Goal: Navigation & Orientation: Find specific page/section

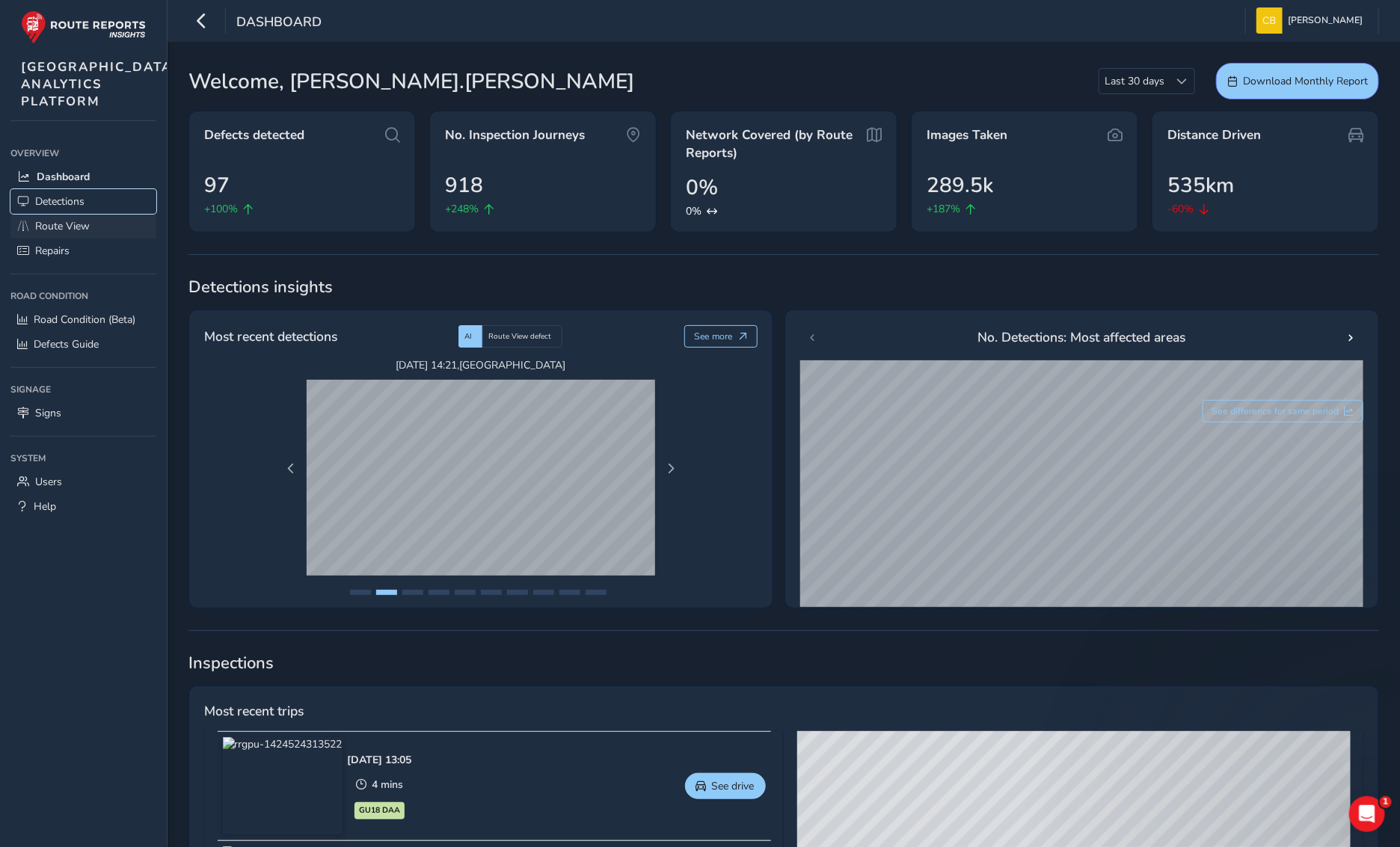
drag, startPoint x: 49, startPoint y: 236, endPoint x: 63, endPoint y: 251, distance: 20.5
click at [49, 208] on span "Detections" at bounding box center [60, 201] width 49 height 14
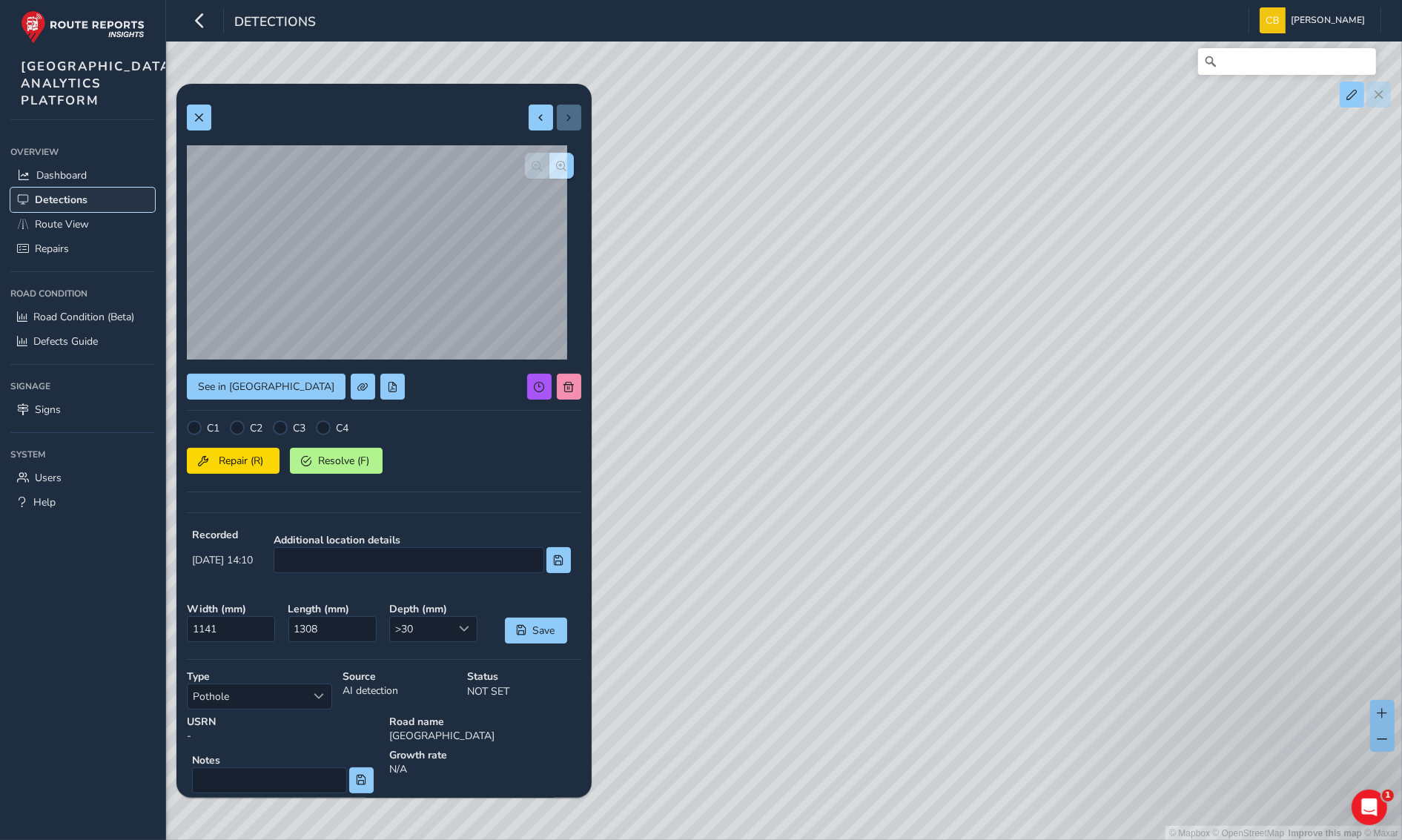
click at [59, 207] on span "Detections" at bounding box center [61, 199] width 52 height 14
click at [557, 169] on span "button" at bounding box center [562, 166] width 10 height 10
click at [532, 162] on span "button" at bounding box center [538, 166] width 10 height 10
click at [193, 122] on span at bounding box center [198, 118] width 10 height 10
click at [201, 110] on button at bounding box center [199, 118] width 25 height 26
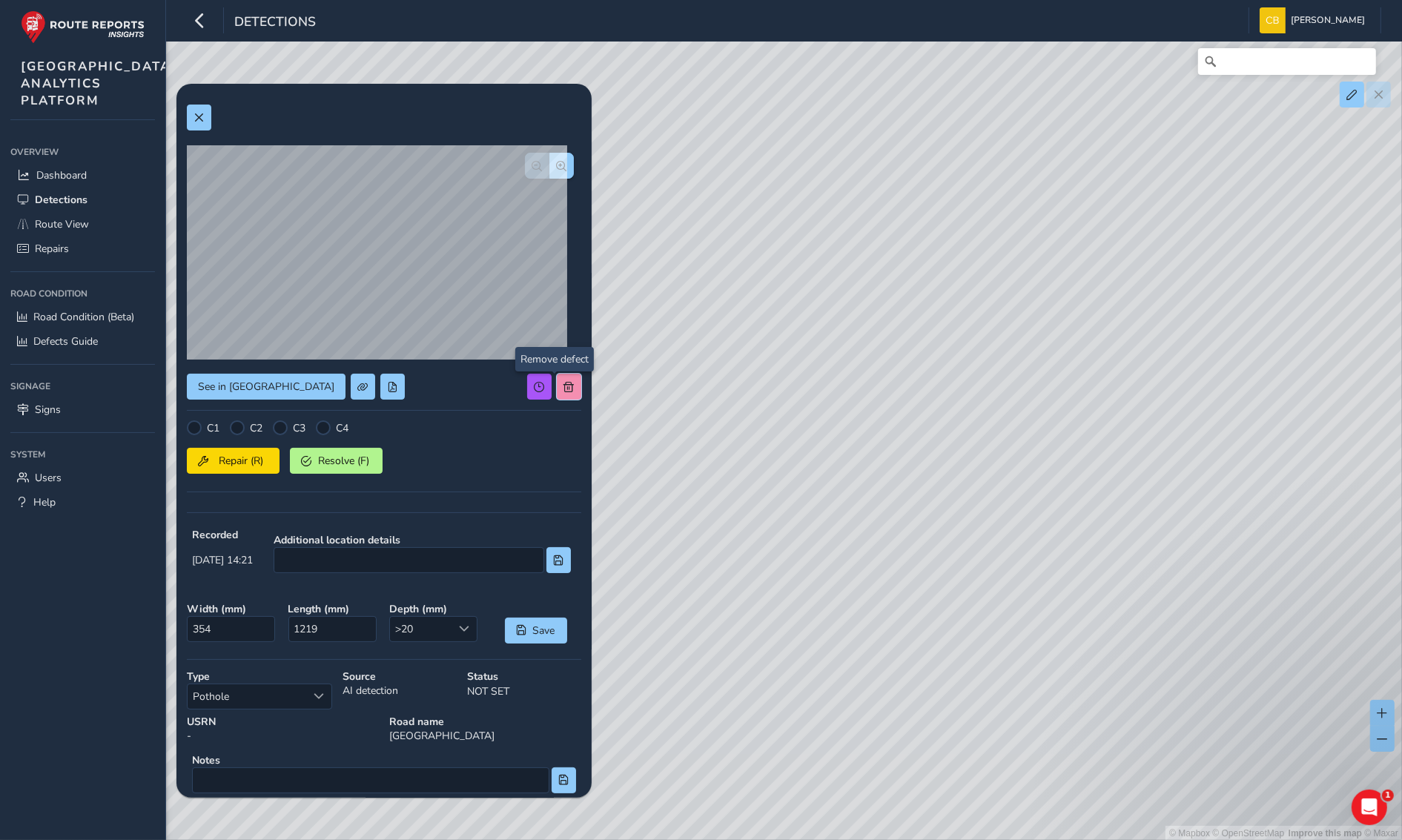
click at [565, 384] on span at bounding box center [570, 387] width 10 height 10
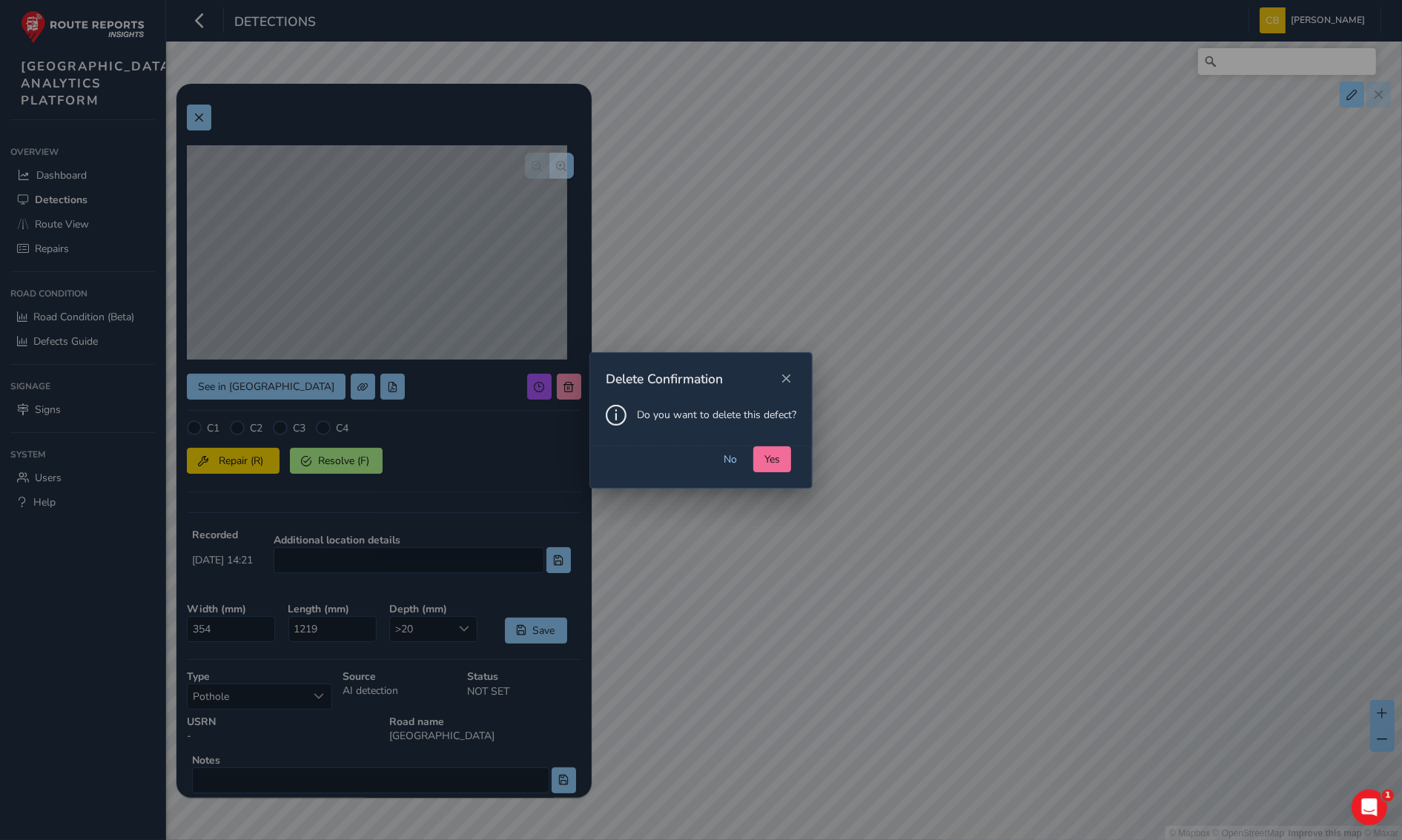
click at [766, 458] on span "Yes" at bounding box center [772, 459] width 16 height 14
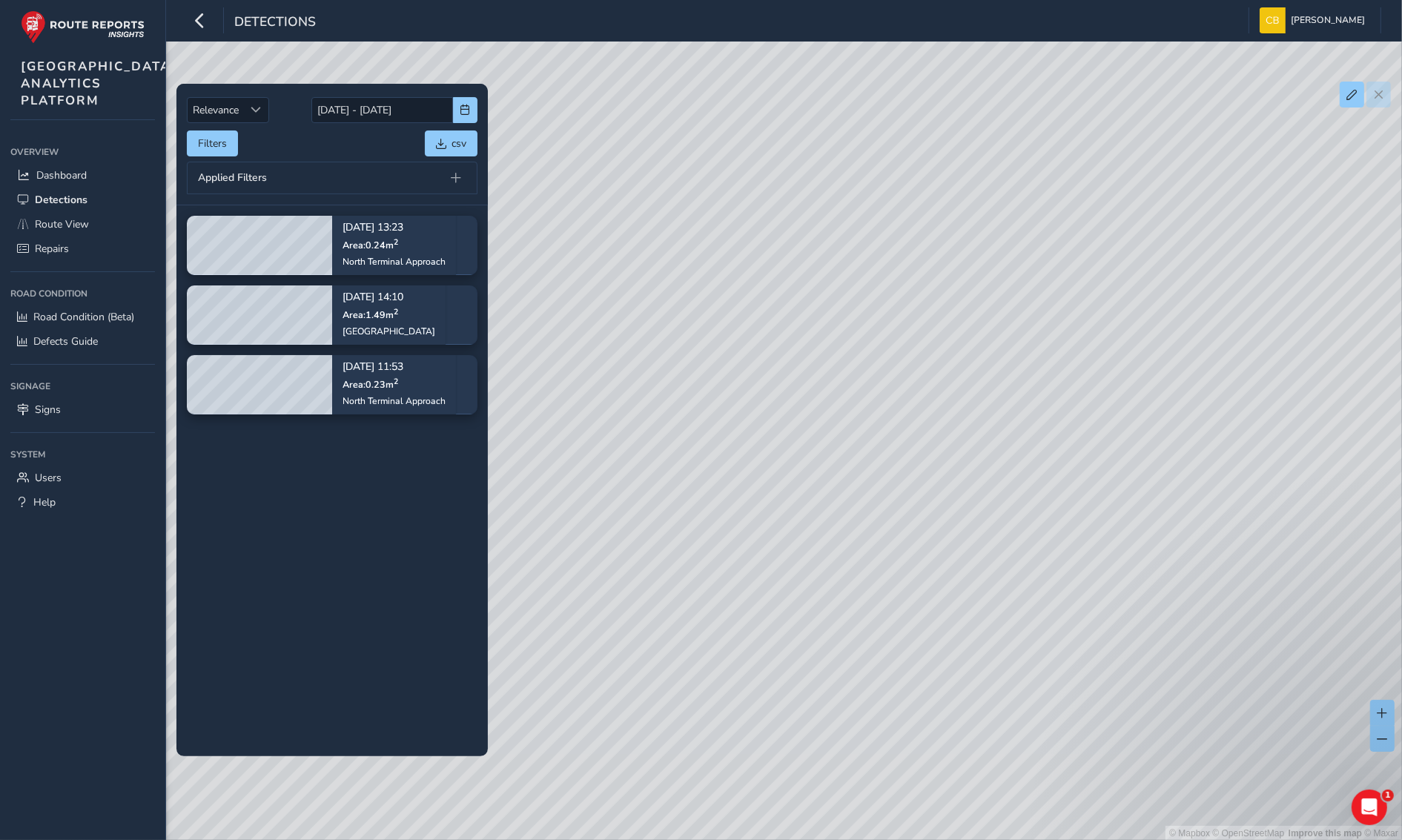
click at [550, 360] on div "© Mapbox © OpenStreetMap Improve this map © Maxar" at bounding box center [701, 420] width 1402 height 841
click at [758, 342] on div "© Mapbox © OpenStreetMap Improve this map © Maxar" at bounding box center [701, 420] width 1402 height 841
drag, startPoint x: 1168, startPoint y: 371, endPoint x: 861, endPoint y: 434, distance: 313.4
click at [741, 438] on div "© Mapbox © OpenStreetMap Improve this map © Maxar" at bounding box center [701, 420] width 1402 height 841
drag, startPoint x: 1165, startPoint y: 405, endPoint x: 995, endPoint y: 353, distance: 177.8
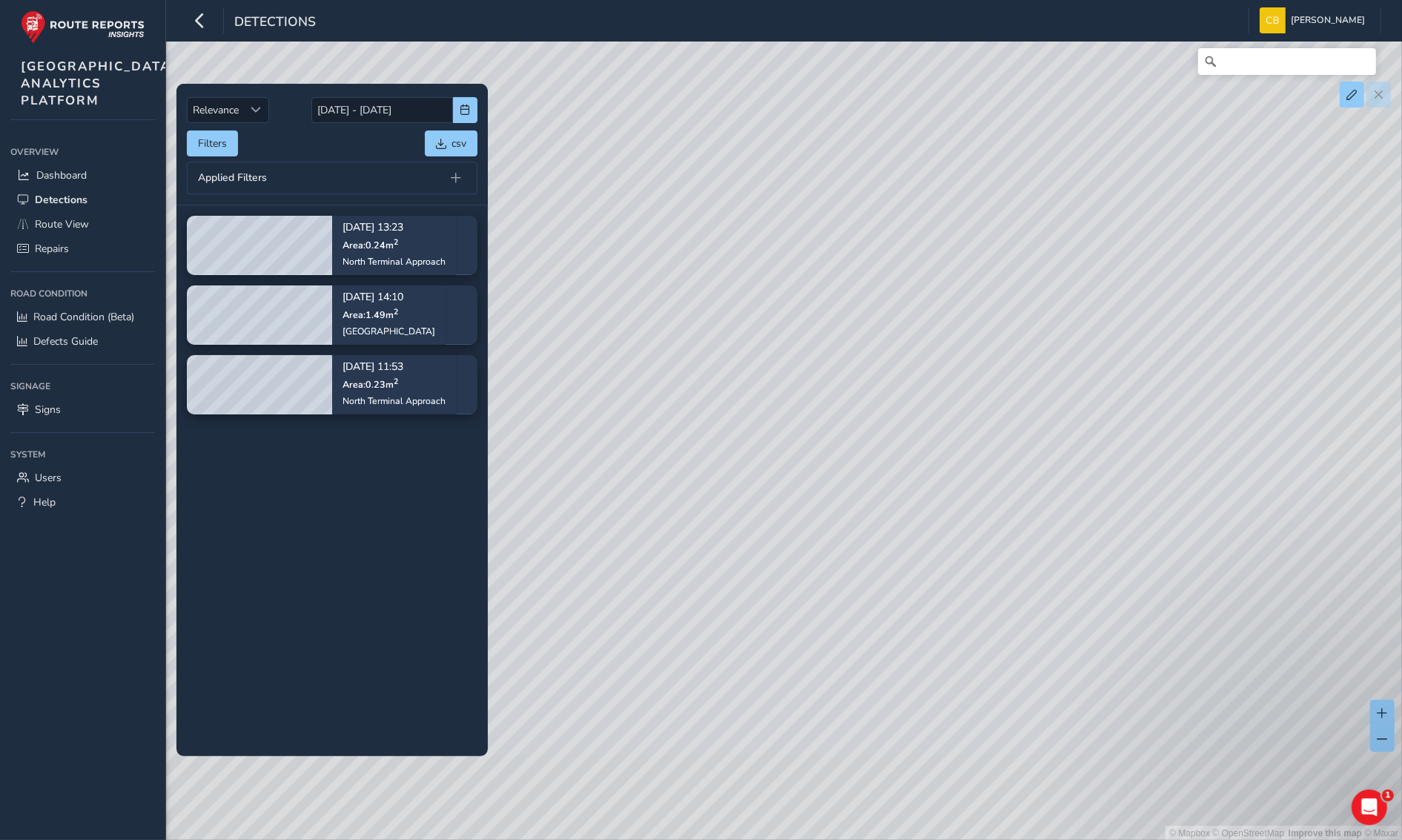
click at [861, 357] on div "© Mapbox © OpenStreetMap Improve this map © Maxar" at bounding box center [701, 420] width 1402 height 841
drag, startPoint x: 884, startPoint y: 392, endPoint x: 989, endPoint y: 376, distance: 106.2
click at [989, 376] on div "© Mapbox © OpenStreetMap Improve this map © Maxar" at bounding box center [701, 420] width 1402 height 841
drag, startPoint x: 981, startPoint y: 546, endPoint x: 947, endPoint y: 541, distance: 34.4
click at [947, 541] on div "© Mapbox © OpenStreetMap Improve this map © Maxar" at bounding box center [701, 420] width 1402 height 841
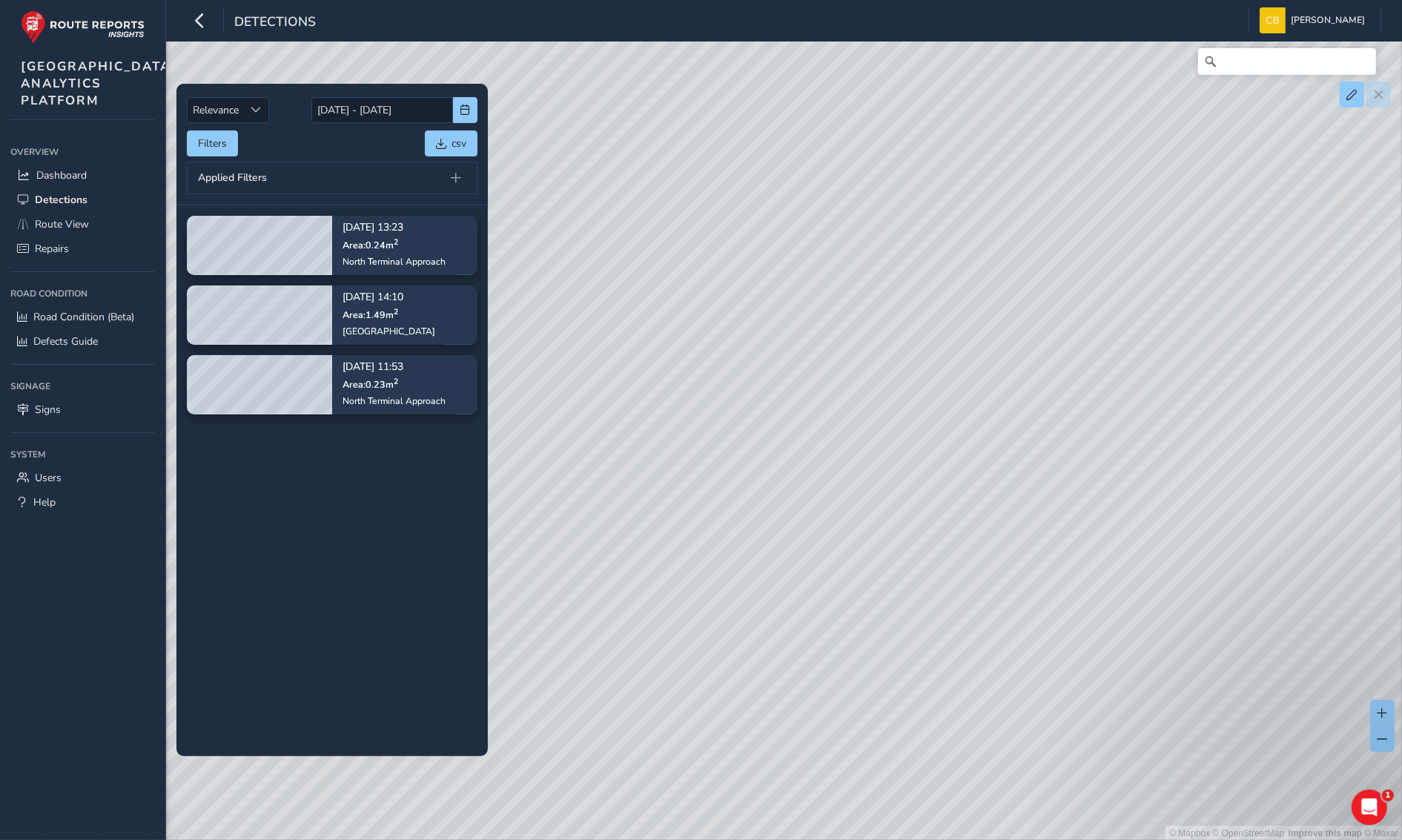
drag, startPoint x: 776, startPoint y: 347, endPoint x: 795, endPoint y: 442, distance: 96.9
click at [898, 617] on div "© Mapbox © OpenStreetMap Improve this map © Maxar" at bounding box center [701, 420] width 1402 height 841
click at [780, 401] on div "© Mapbox © OpenStreetMap Improve this map © Maxar" at bounding box center [701, 420] width 1402 height 841
click at [78, 237] on link "Route View" at bounding box center [82, 224] width 145 height 25
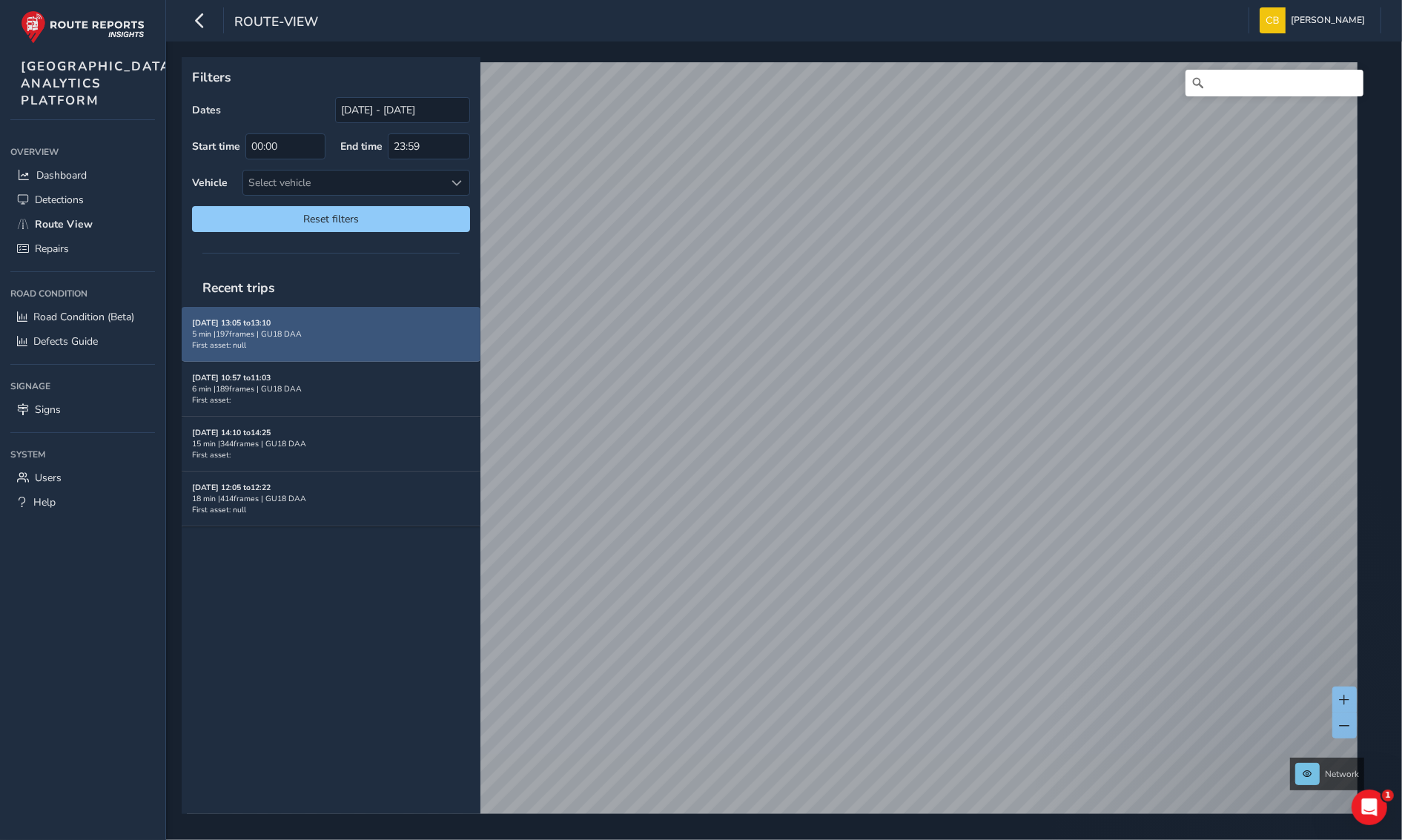
click at [271, 339] on div "[DATE] 13:05 to 13:10 5 min | 197 frames | GU18 DAA First asset: null" at bounding box center [330, 334] width 278 height 34
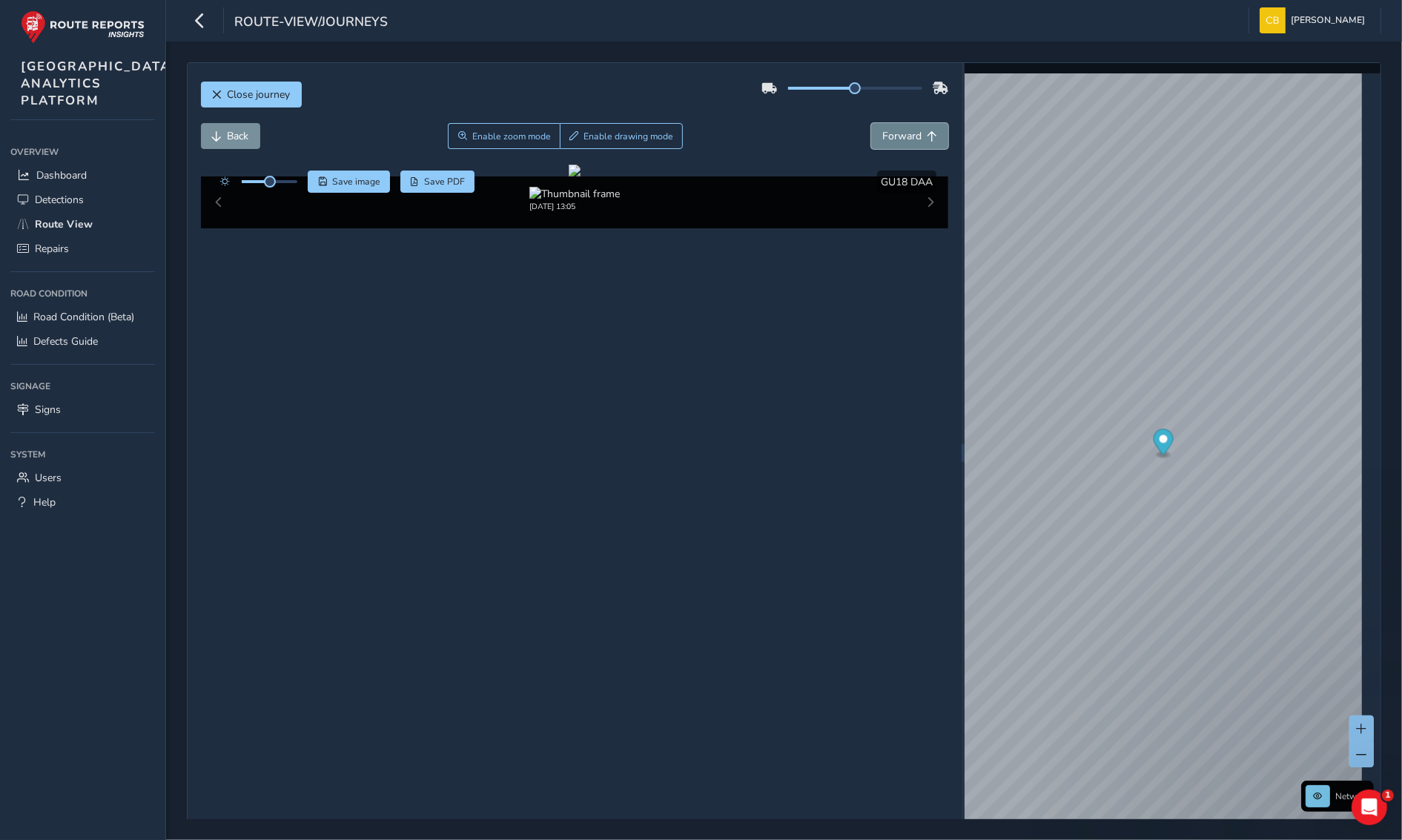
click at [893, 141] on span "Forward" at bounding box center [902, 136] width 39 height 14
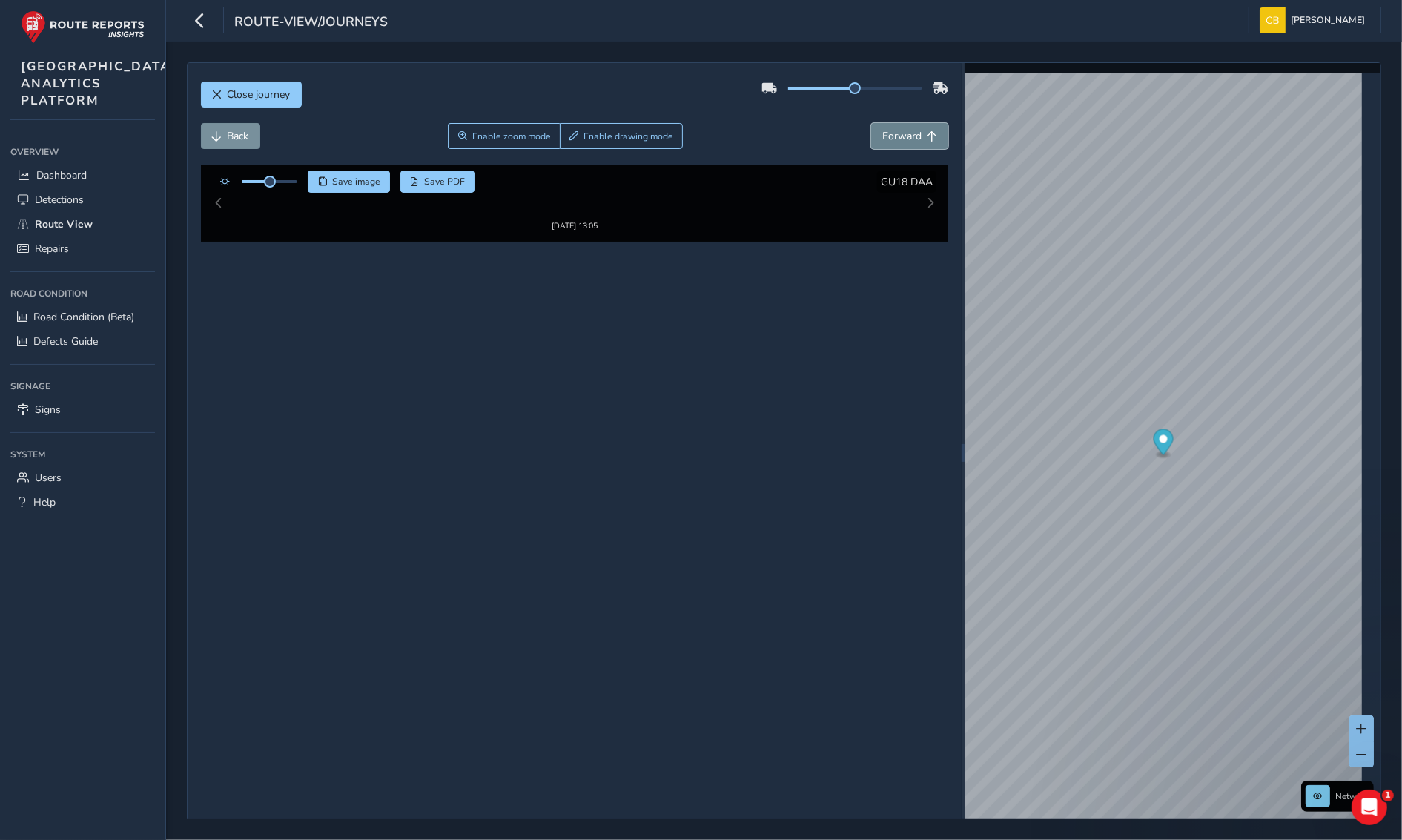
click at [893, 141] on span "Forward" at bounding box center [902, 136] width 39 height 14
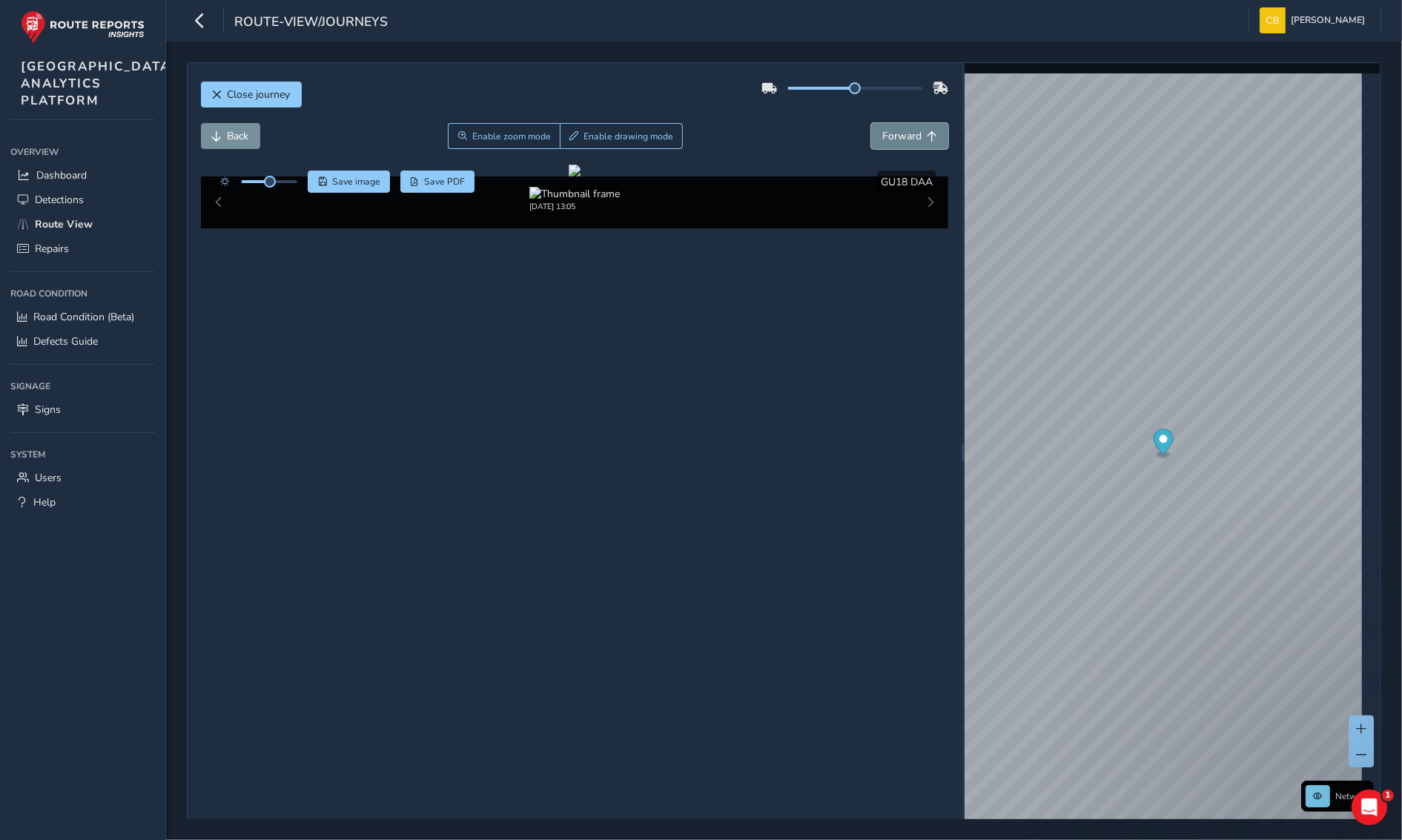
click at [893, 141] on span "Forward" at bounding box center [902, 136] width 39 height 14
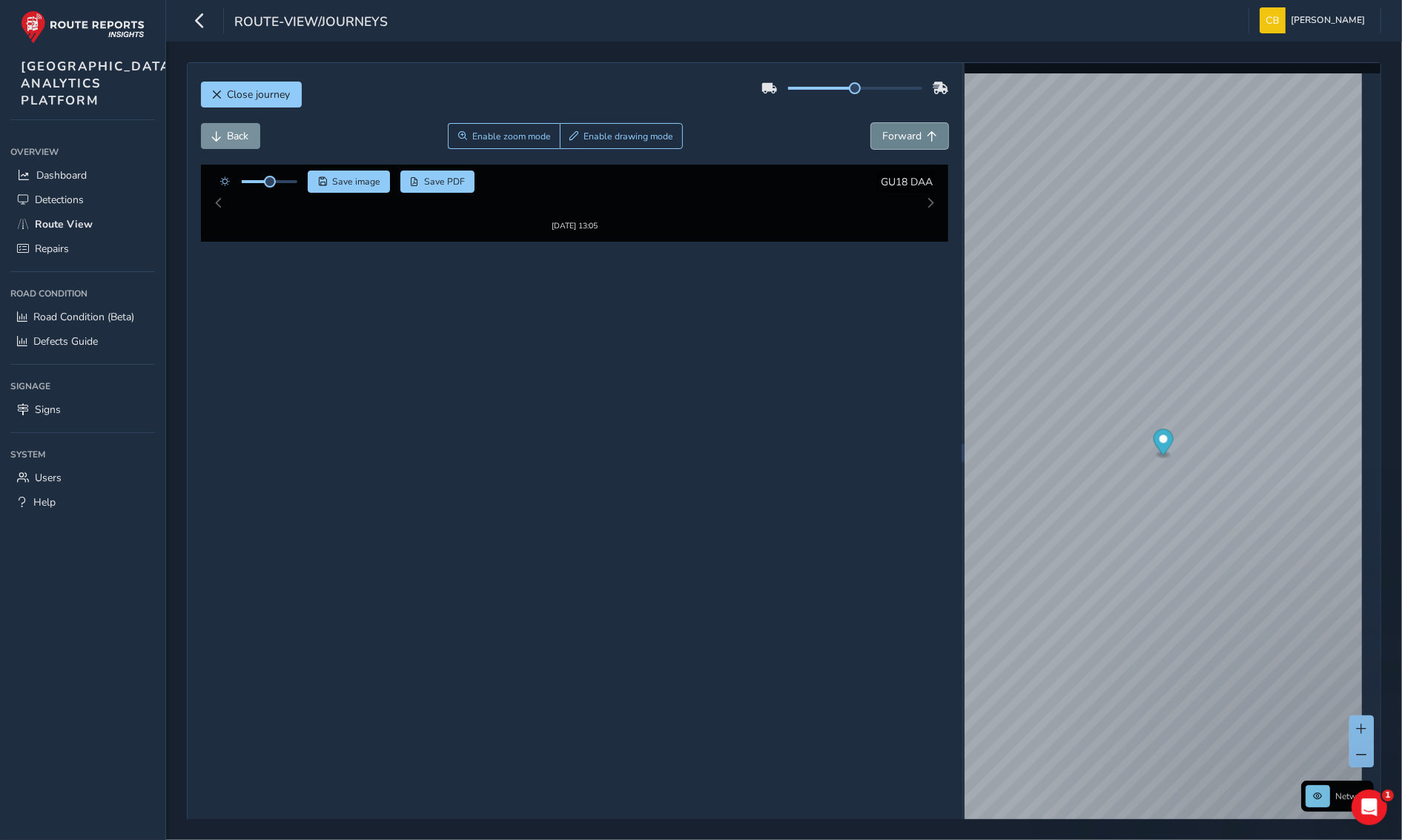
click at [893, 141] on span "Forward" at bounding box center [902, 136] width 39 height 14
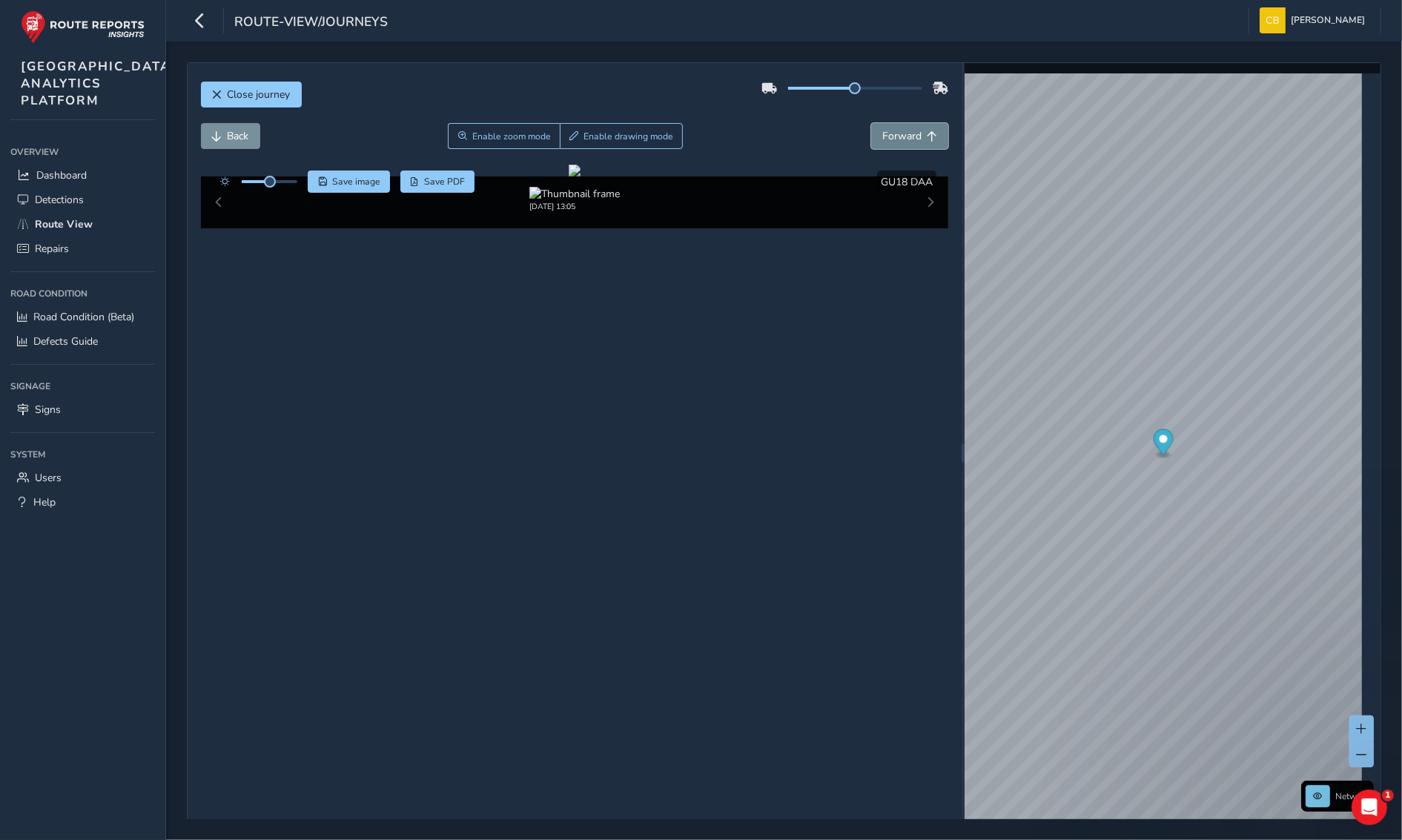
click at [893, 141] on span "Forward" at bounding box center [902, 136] width 39 height 14
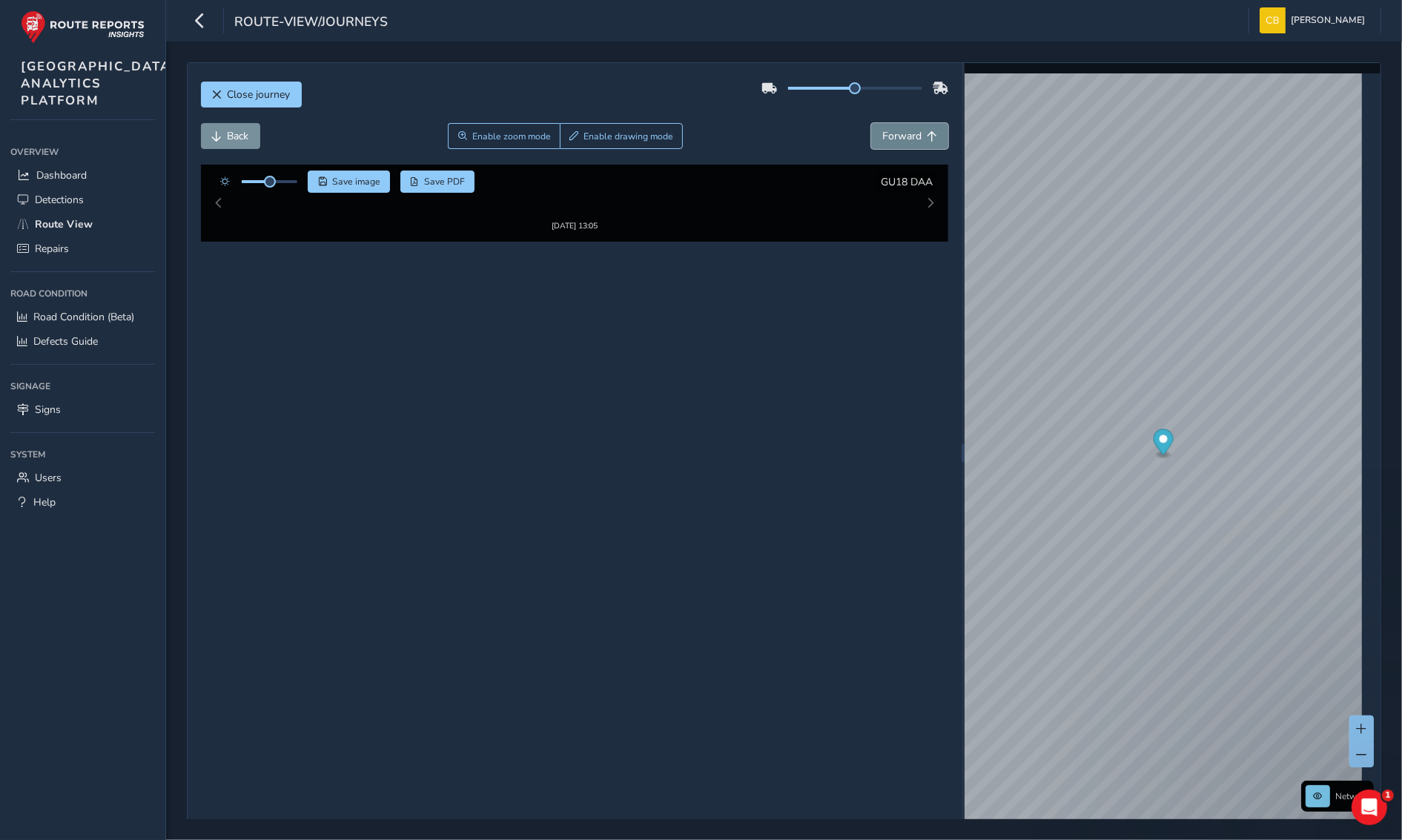
click at [893, 141] on span "Forward" at bounding box center [902, 136] width 39 height 14
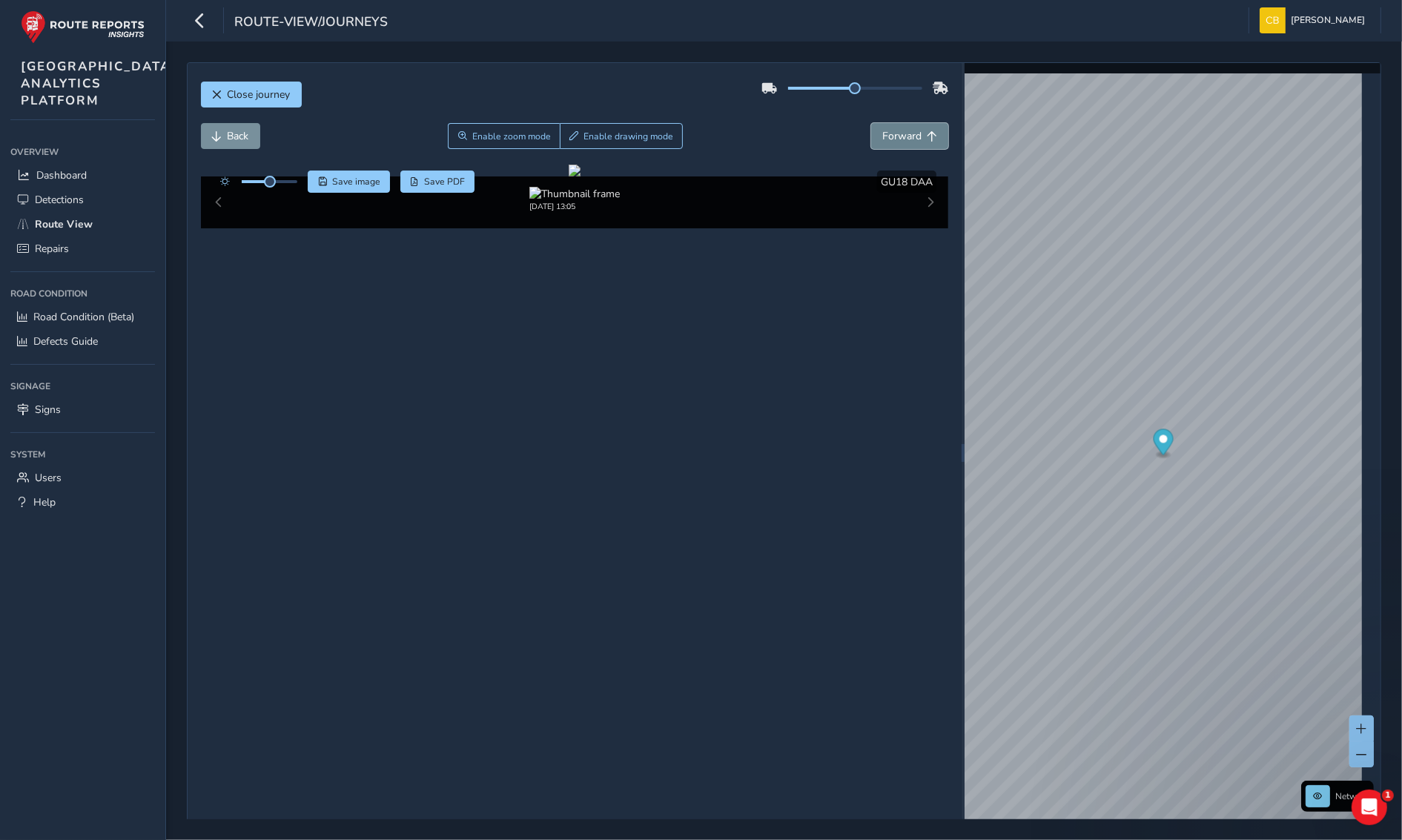
click at [893, 141] on span "Forward" at bounding box center [902, 136] width 39 height 14
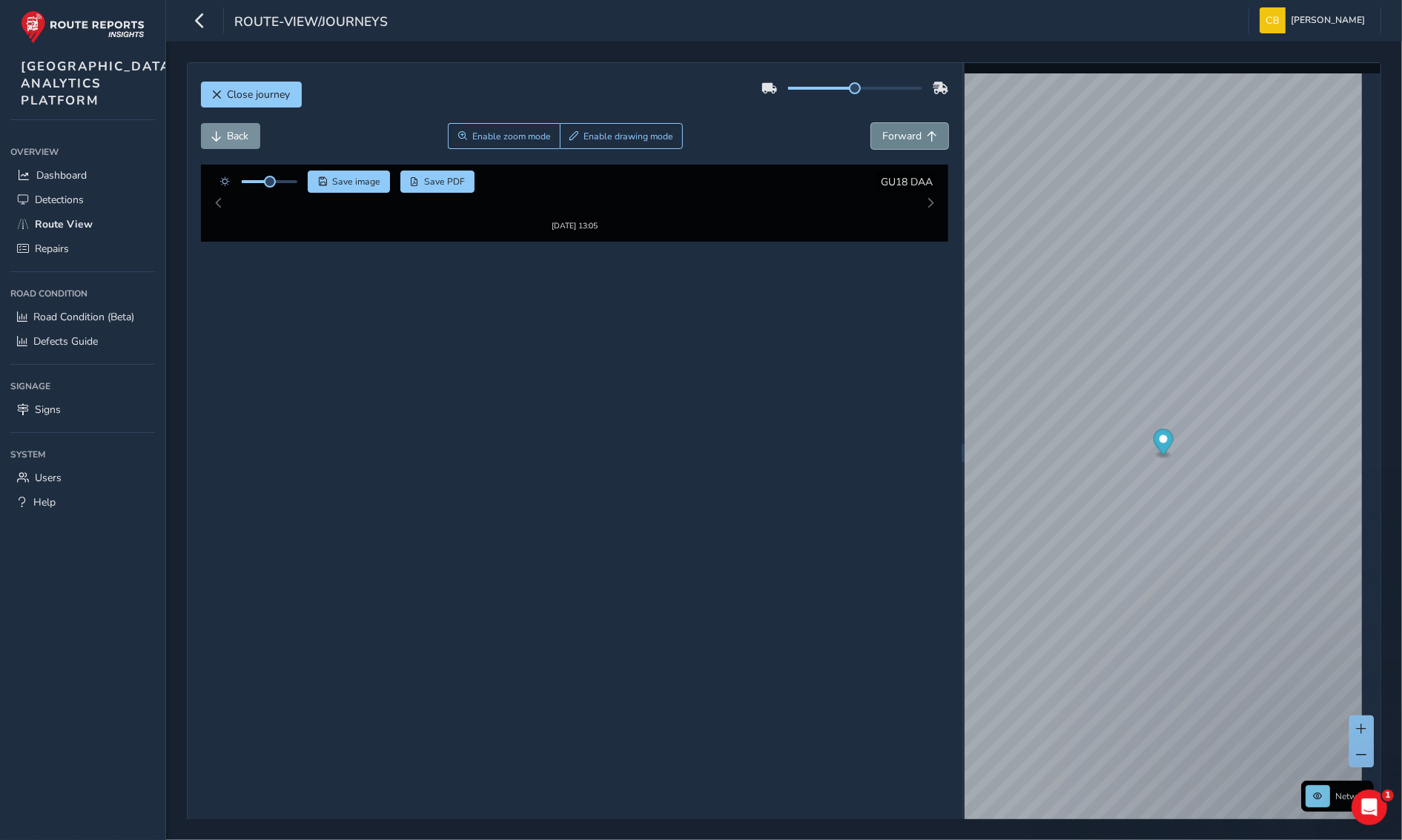
click at [893, 141] on span "Forward" at bounding box center [902, 136] width 39 height 14
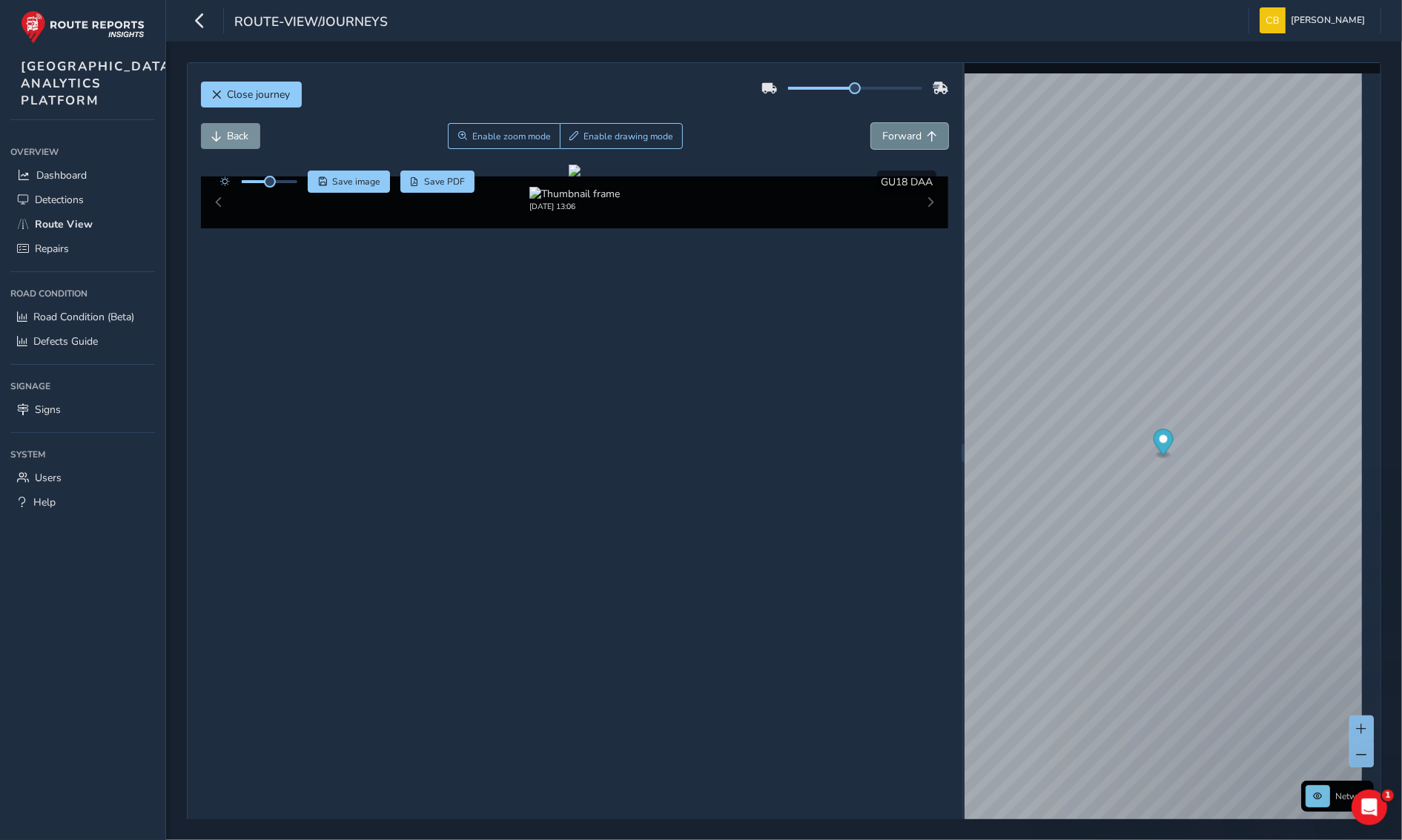
click at [893, 141] on span "Forward" at bounding box center [902, 136] width 39 height 14
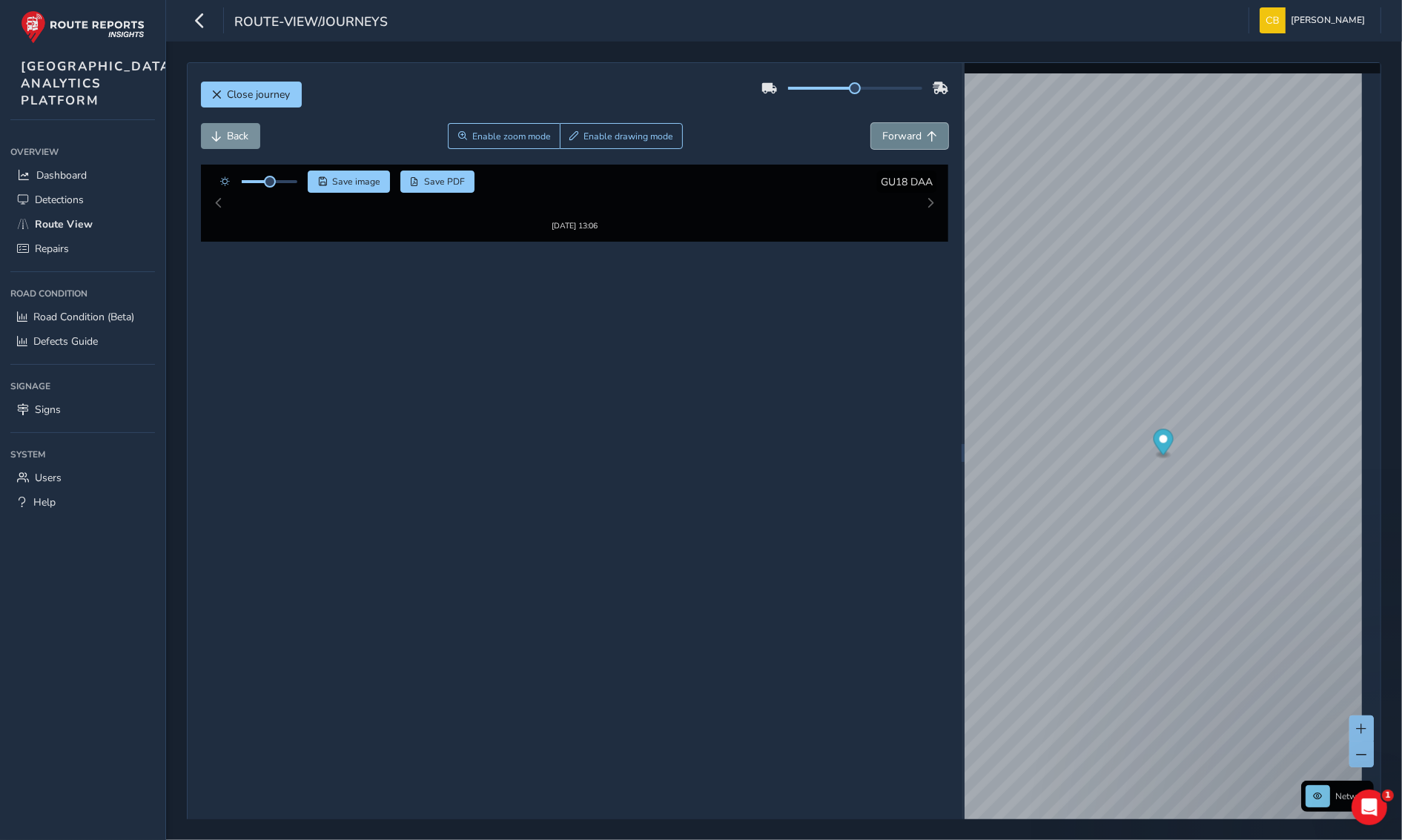
click at [893, 141] on span "Forward" at bounding box center [902, 136] width 39 height 14
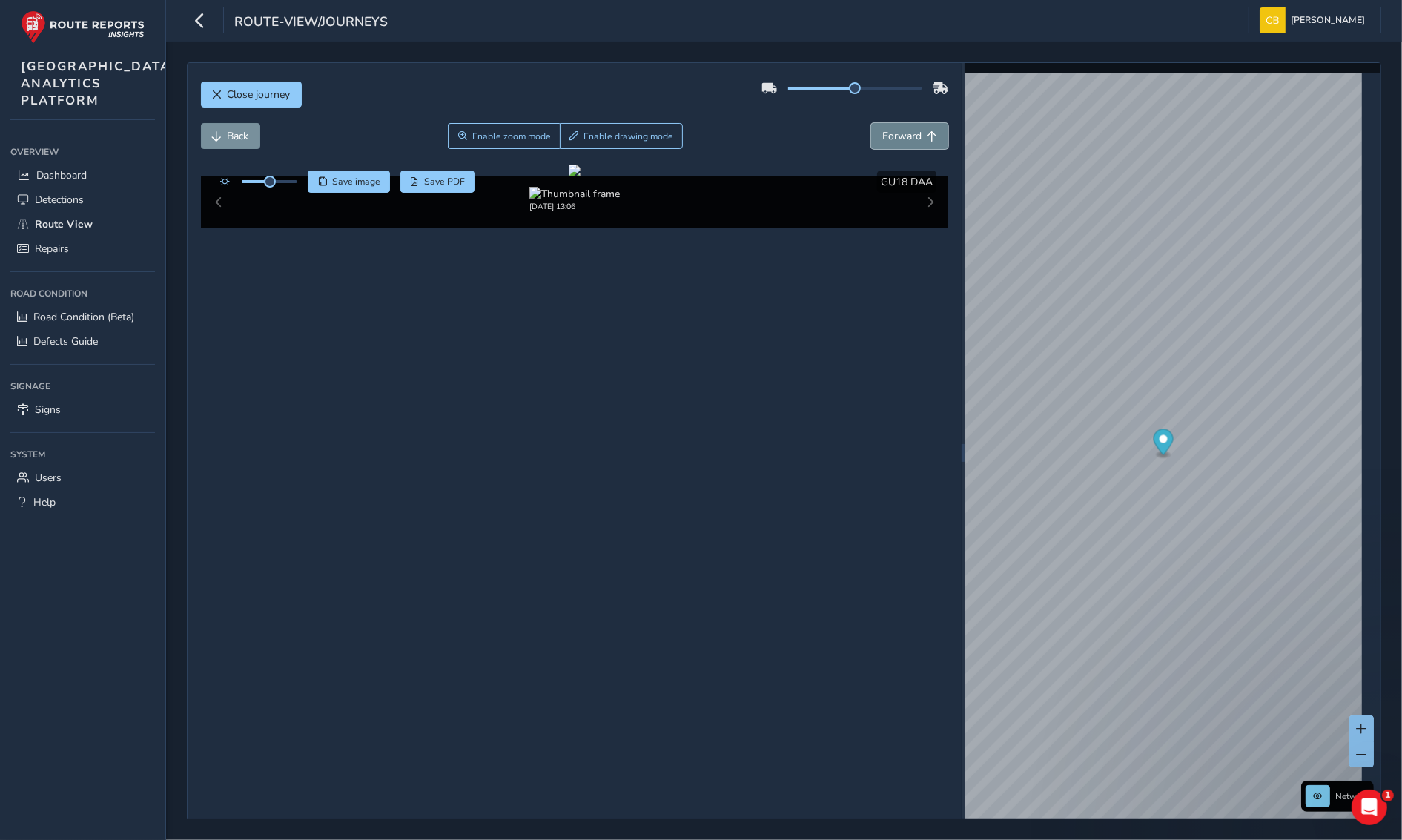
click at [893, 141] on span "Forward" at bounding box center [902, 136] width 39 height 14
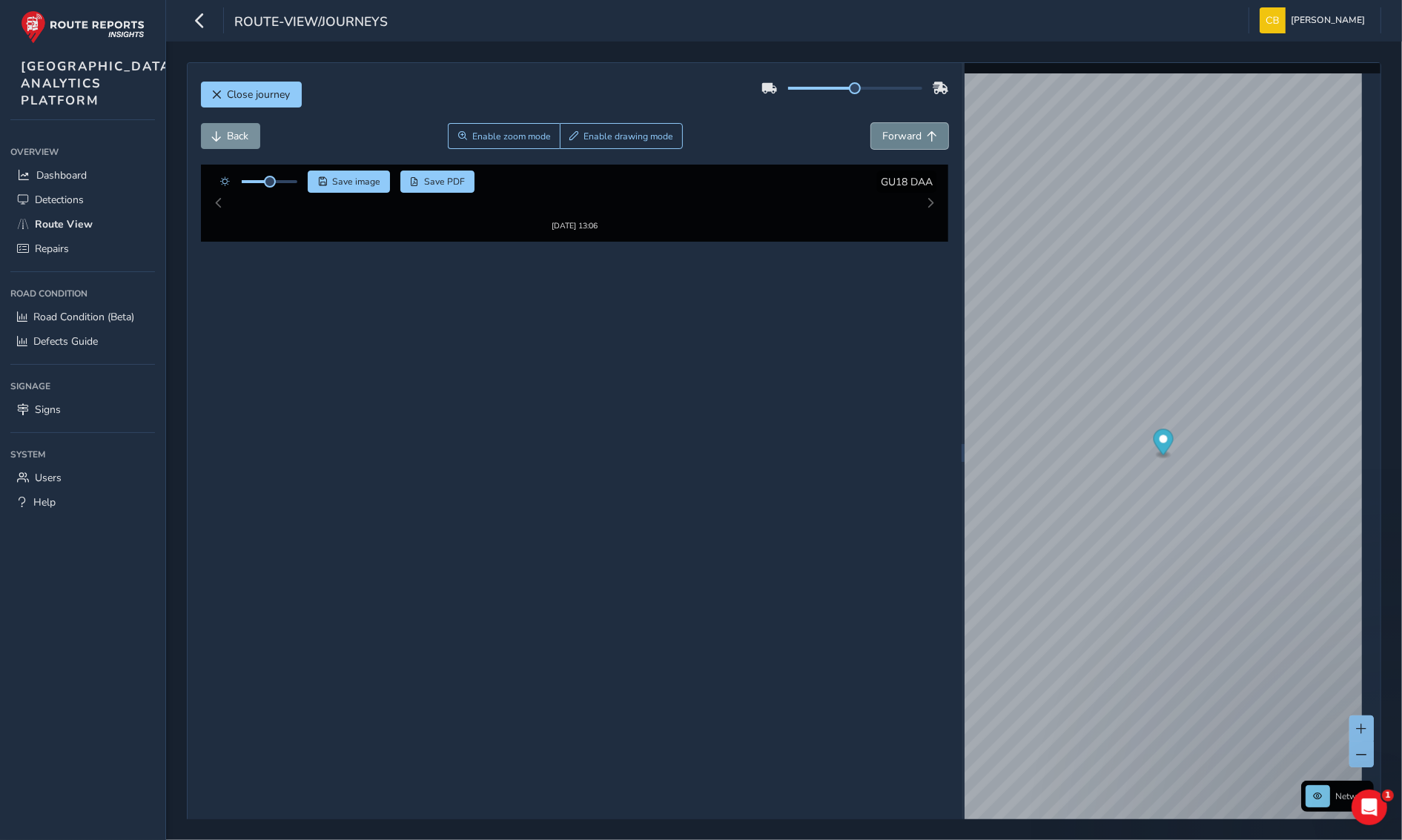
click at [893, 141] on span "Forward" at bounding box center [902, 136] width 39 height 14
click at [898, 139] on span "Forward" at bounding box center [902, 136] width 39 height 14
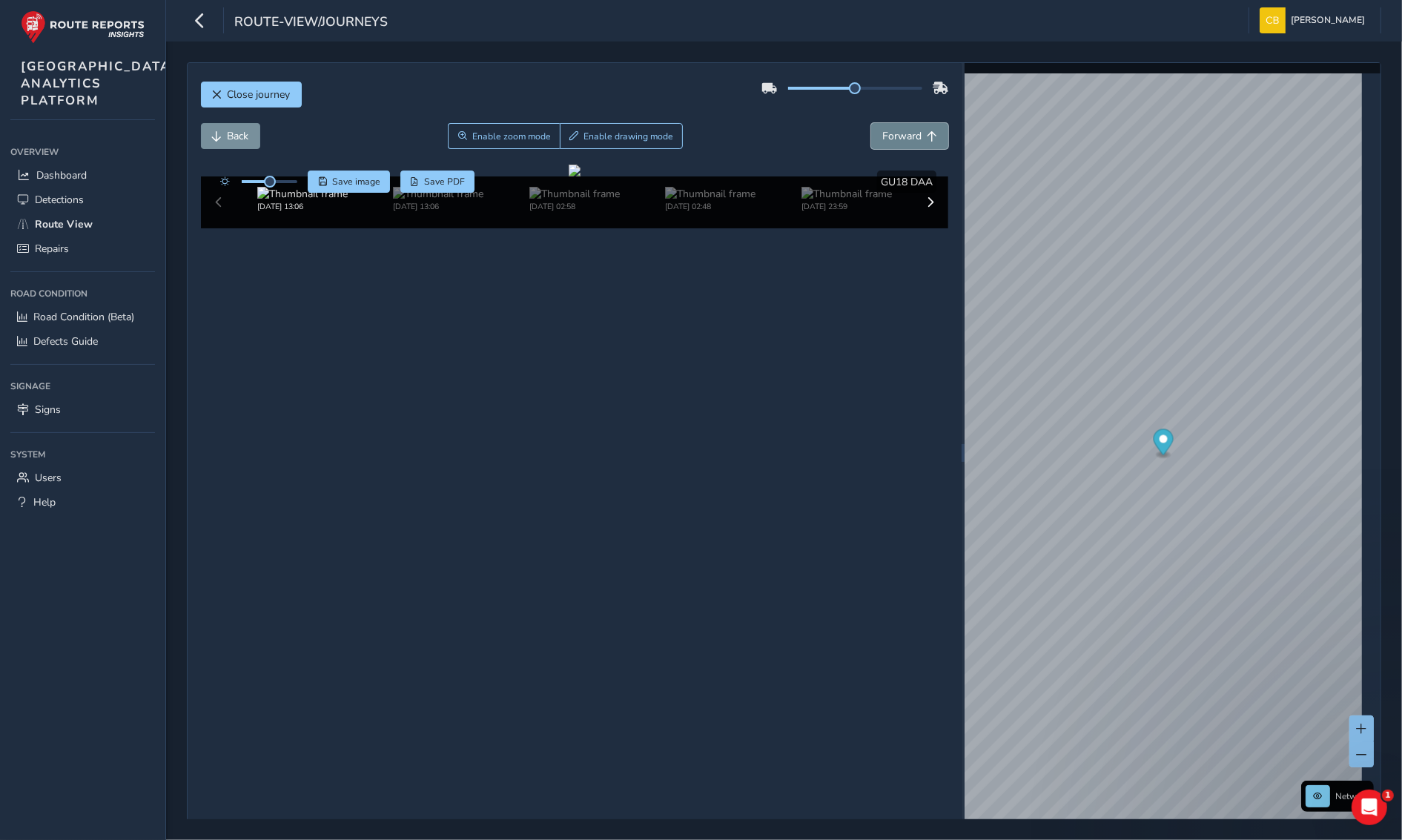
click at [898, 139] on span "Forward" at bounding box center [902, 136] width 39 height 14
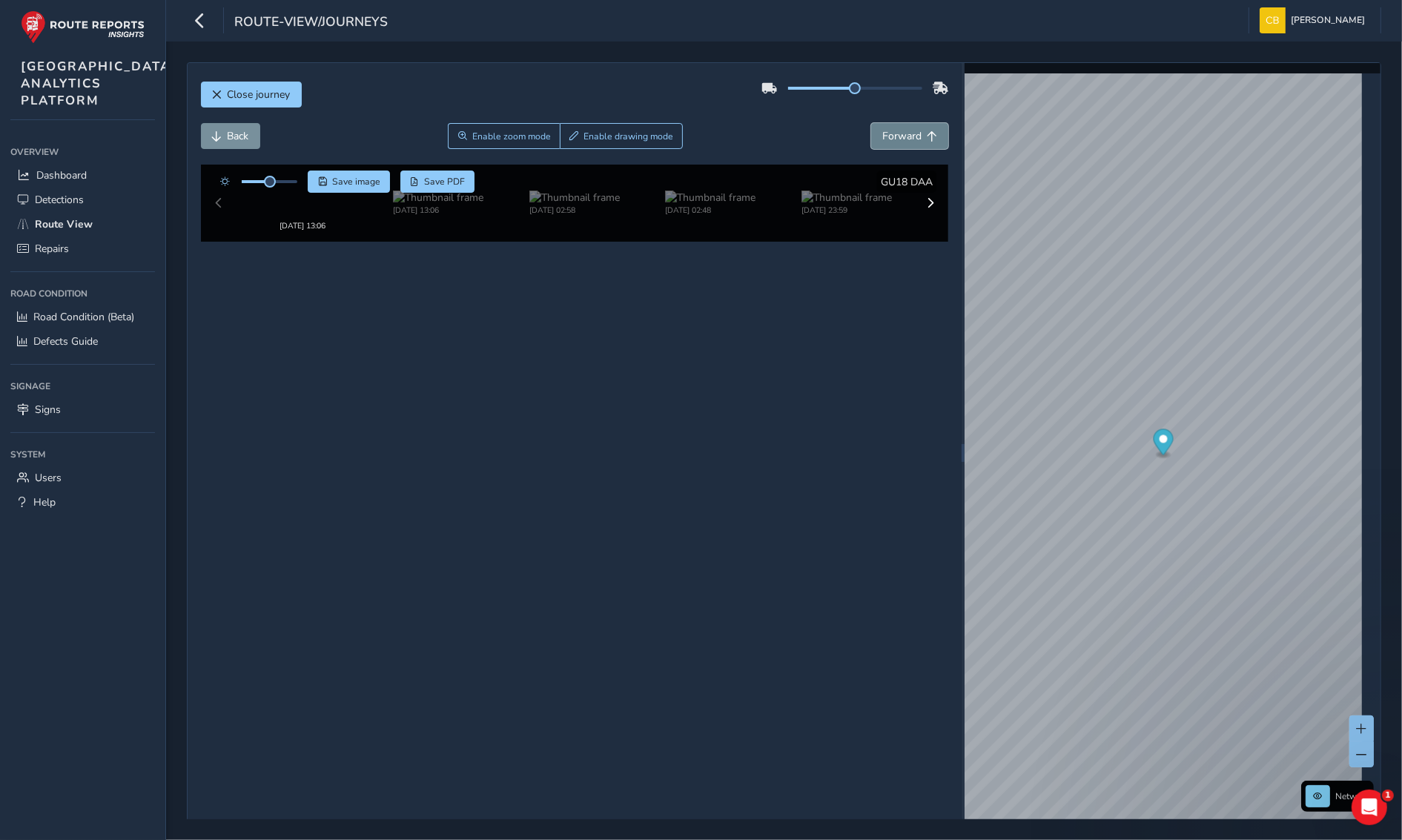
click at [898, 139] on span "Forward" at bounding box center [902, 136] width 39 height 14
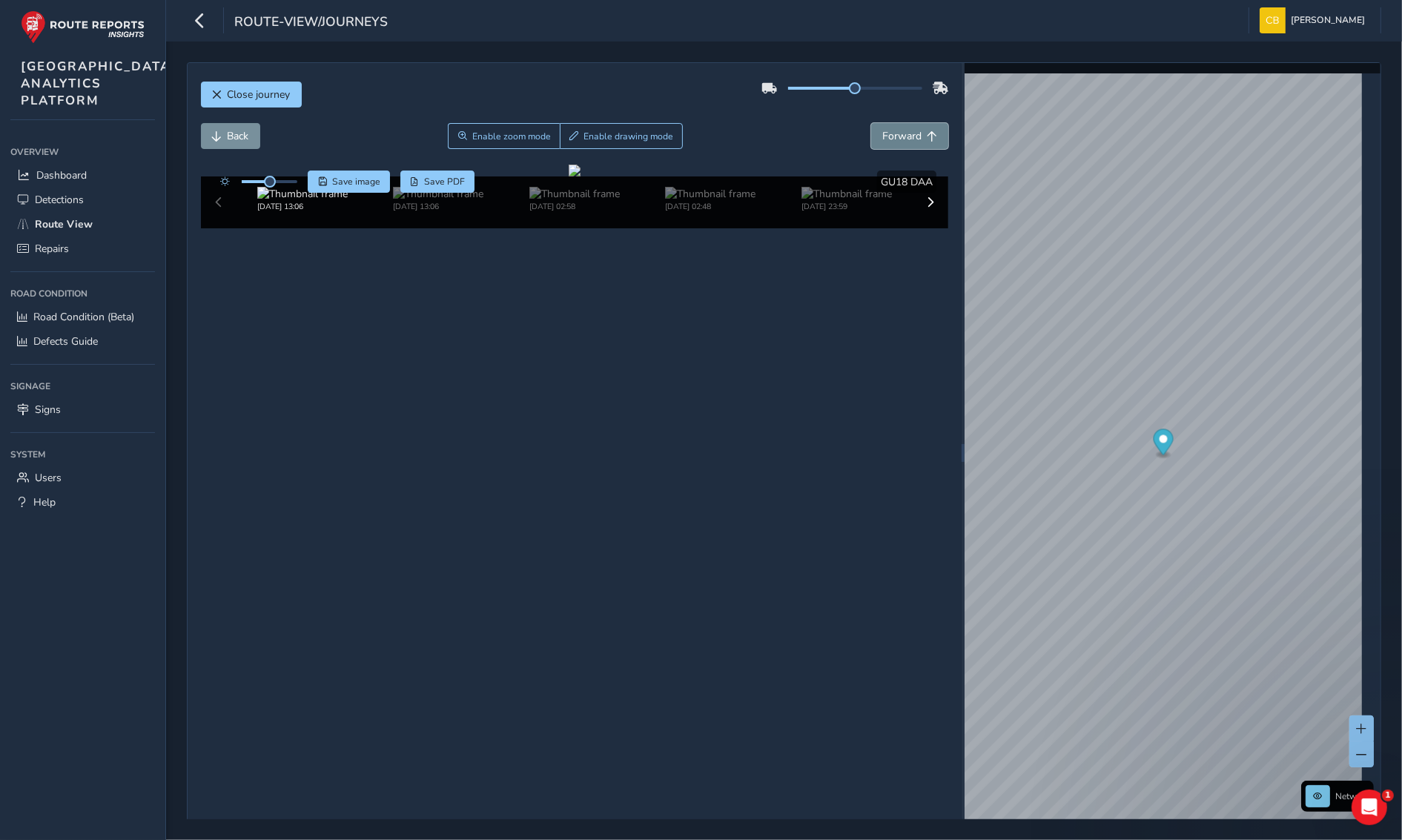
click at [898, 139] on span "Forward" at bounding box center [902, 136] width 39 height 14
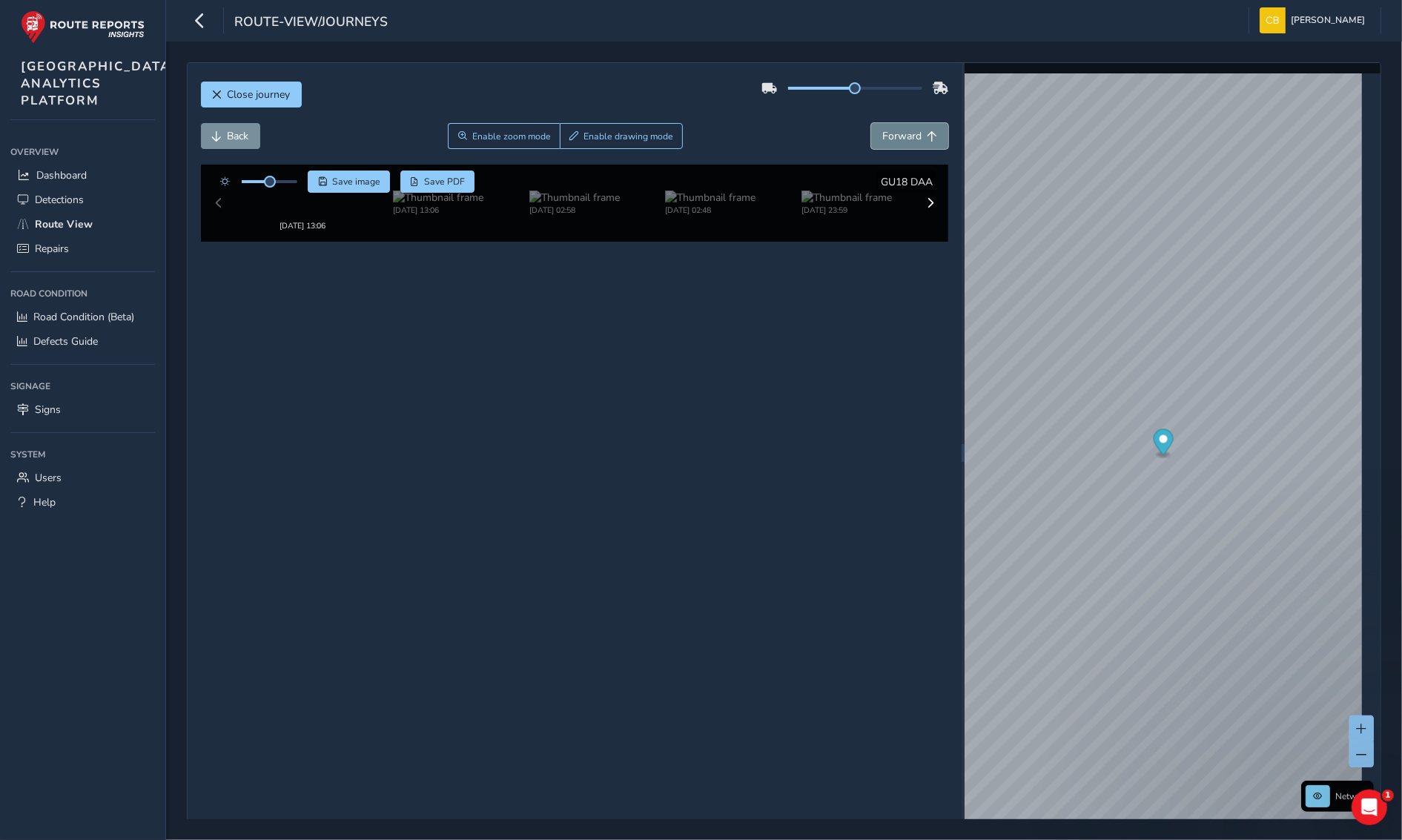
click at [898, 139] on span "Forward" at bounding box center [902, 136] width 39 height 14
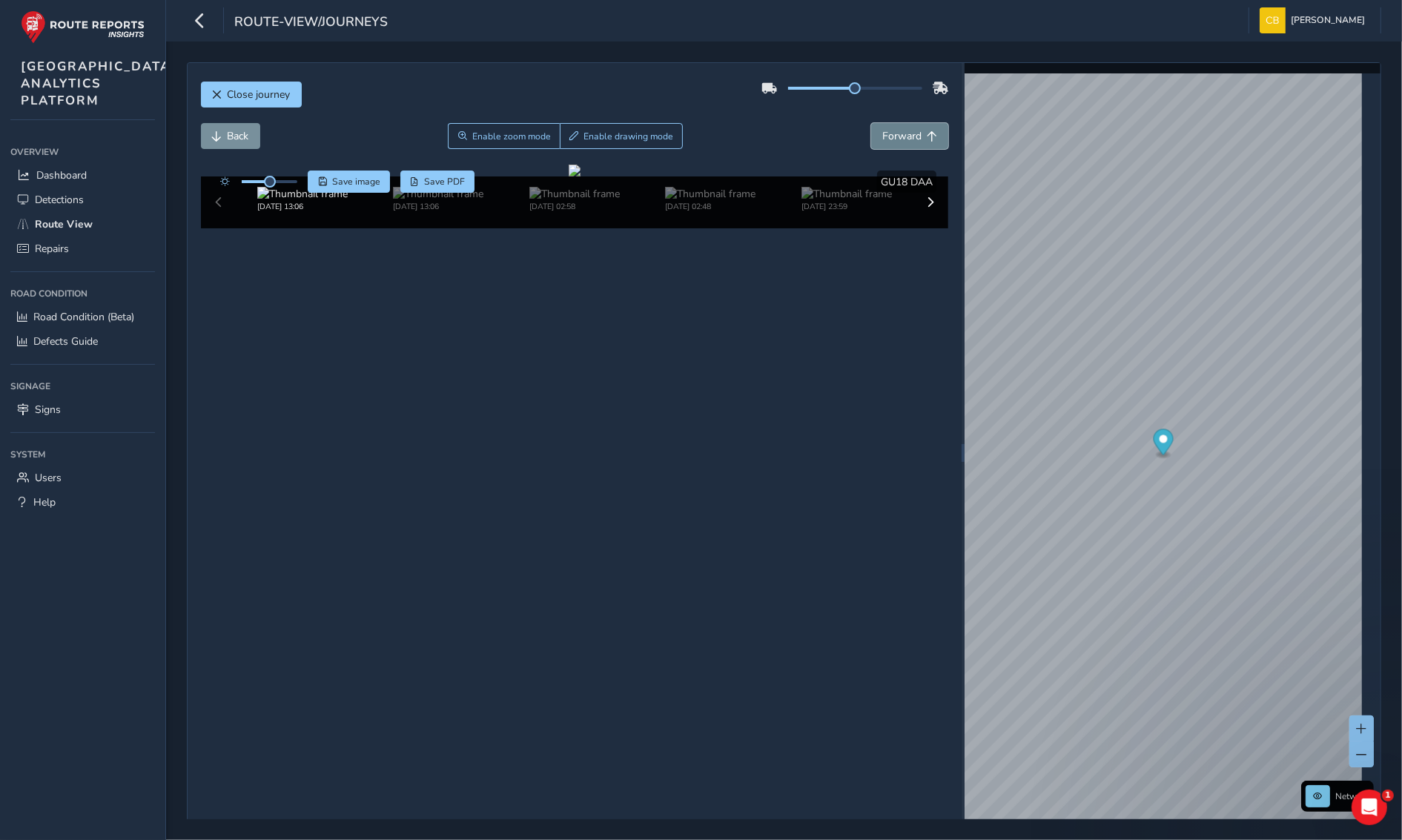
click at [898, 139] on span "Forward" at bounding box center [902, 136] width 39 height 14
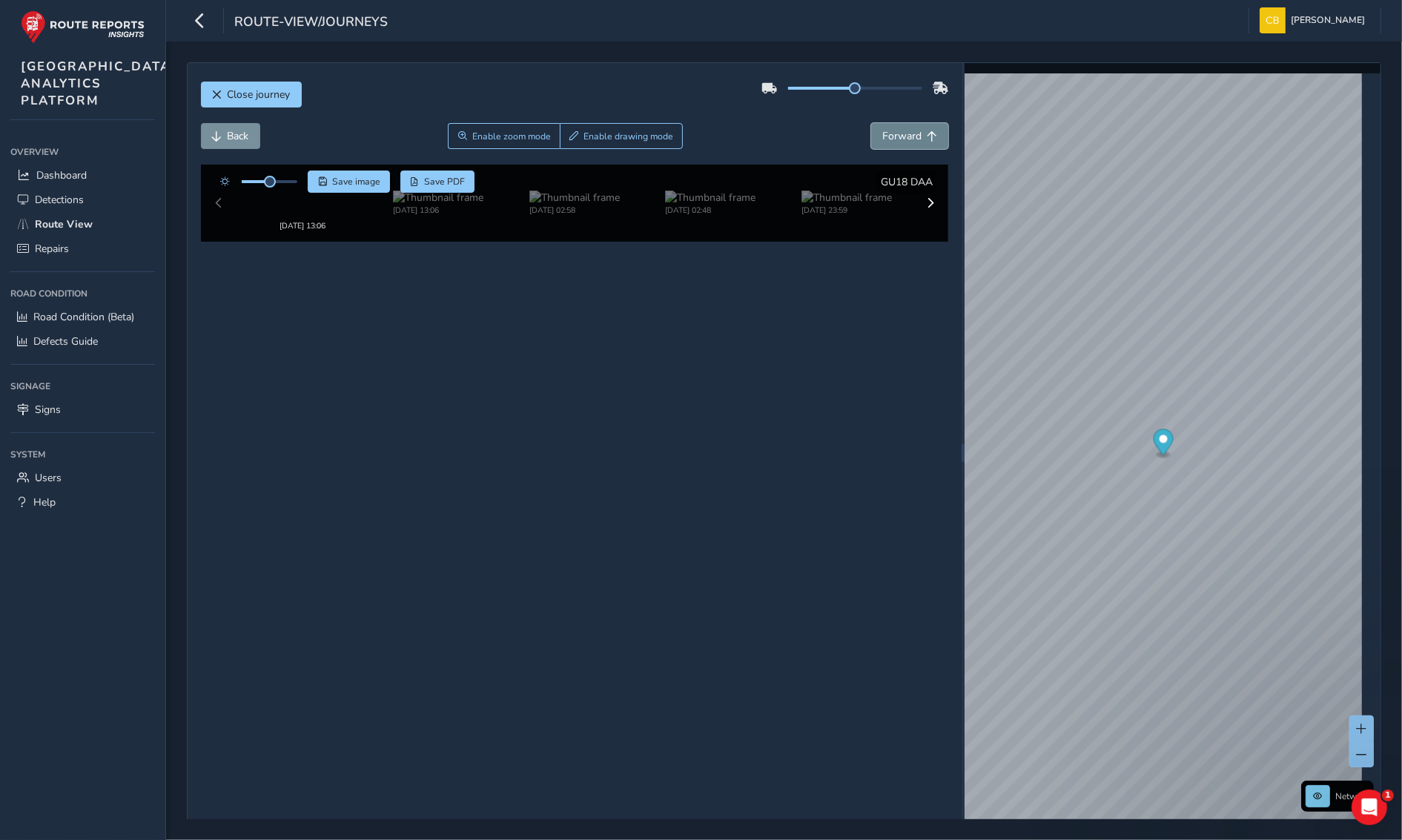
click at [898, 139] on span "Forward" at bounding box center [902, 136] width 39 height 14
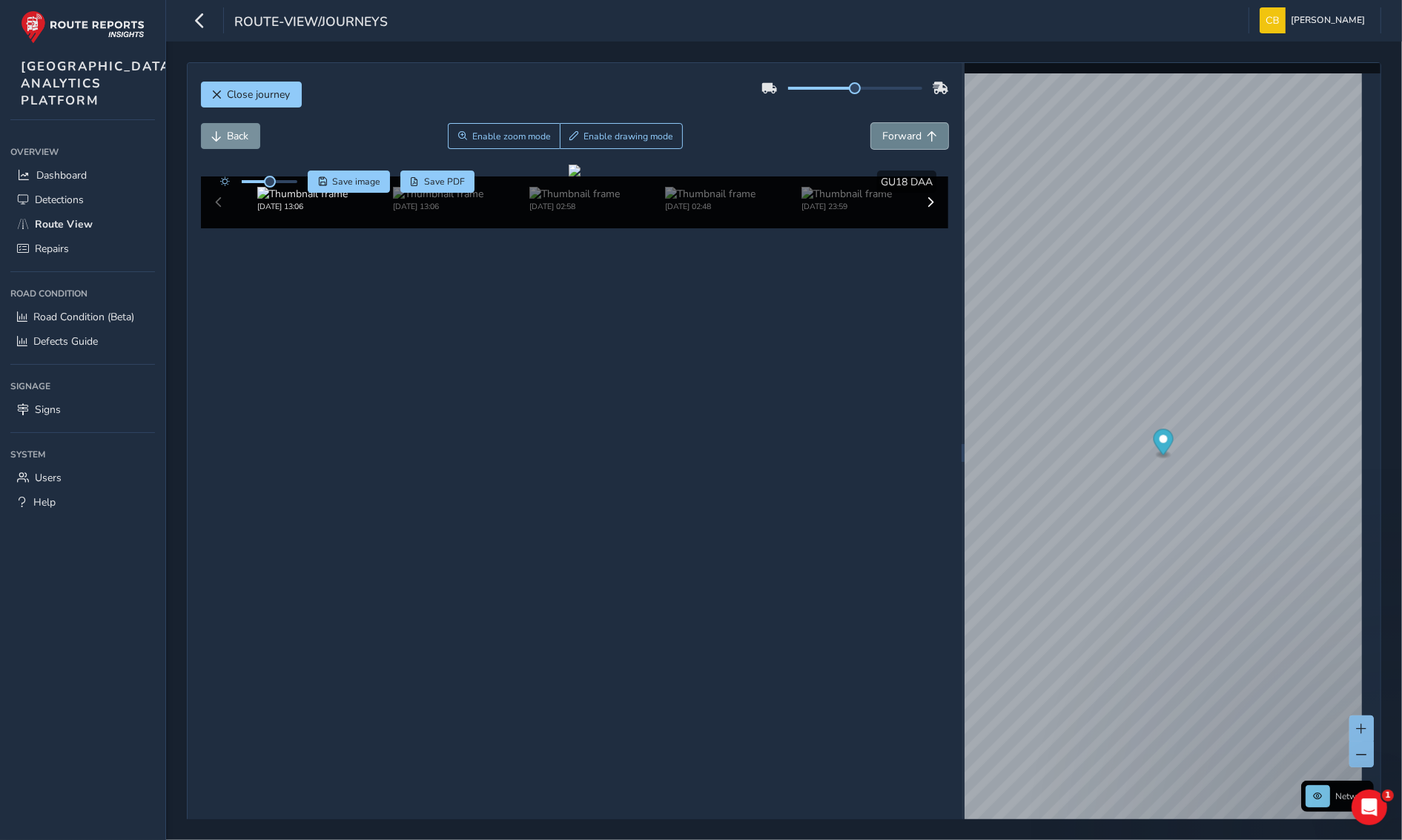
click at [898, 139] on span "Forward" at bounding box center [902, 136] width 39 height 14
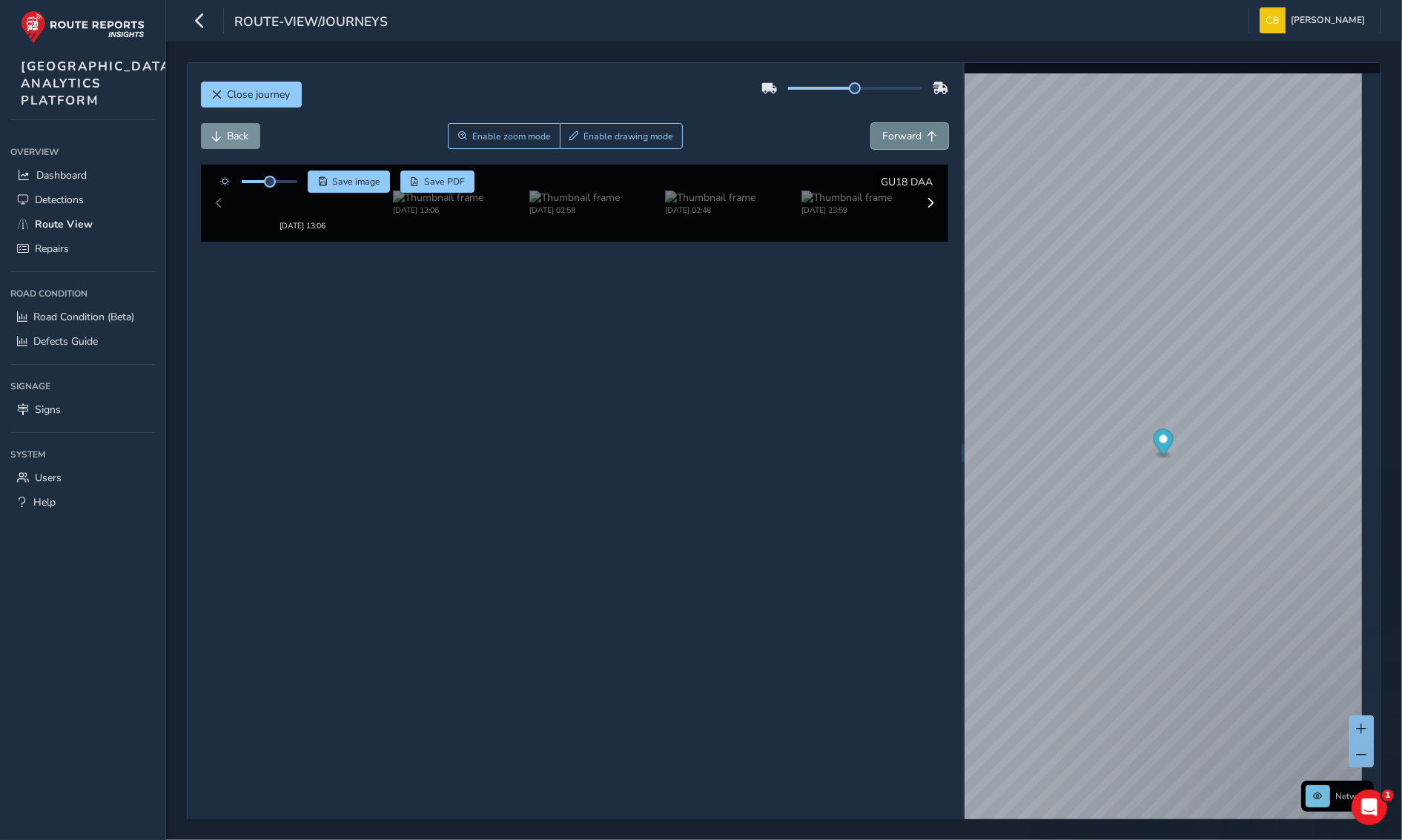
click at [898, 139] on span "Forward" at bounding box center [902, 136] width 39 height 14
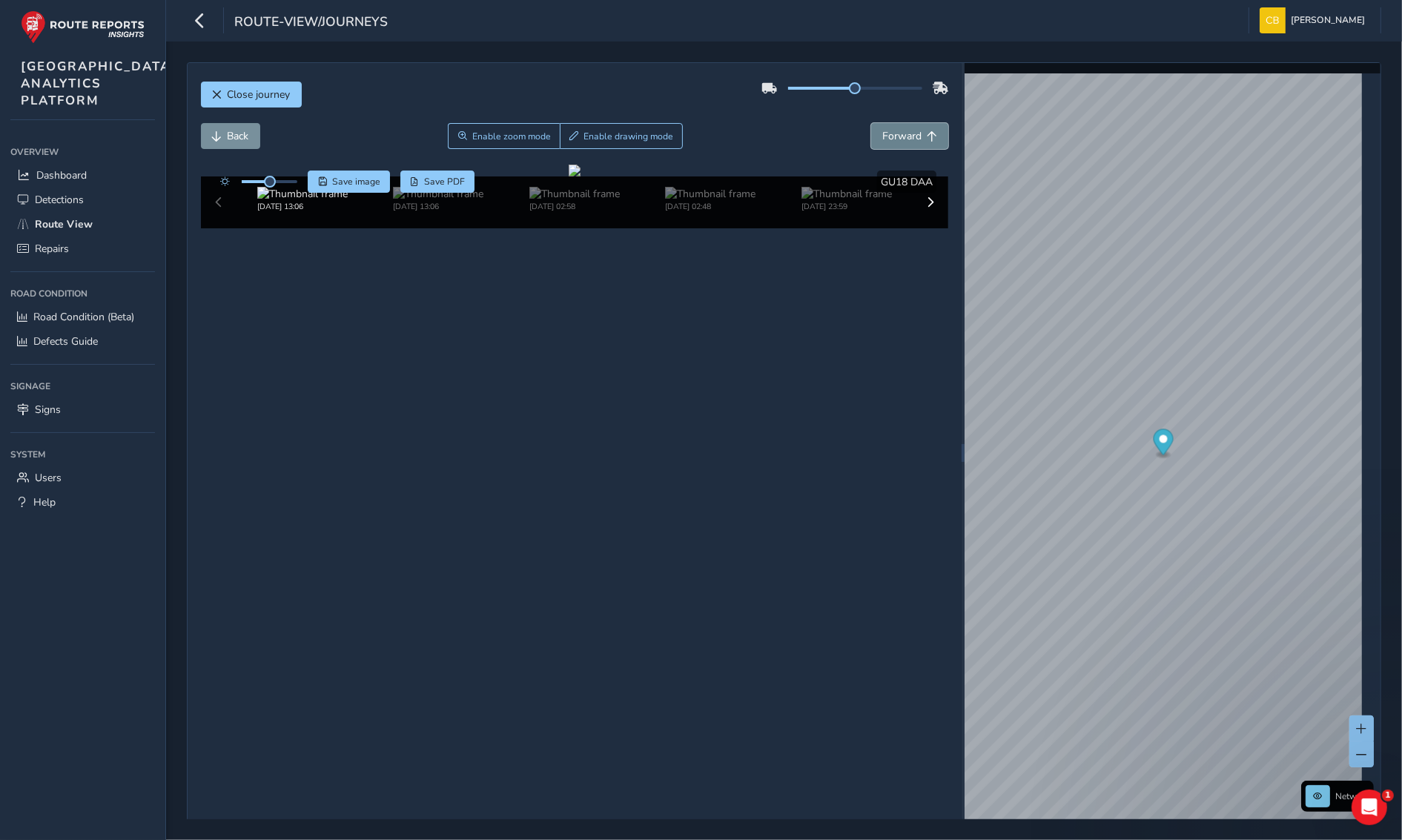
click at [898, 139] on span "Forward" at bounding box center [902, 136] width 39 height 14
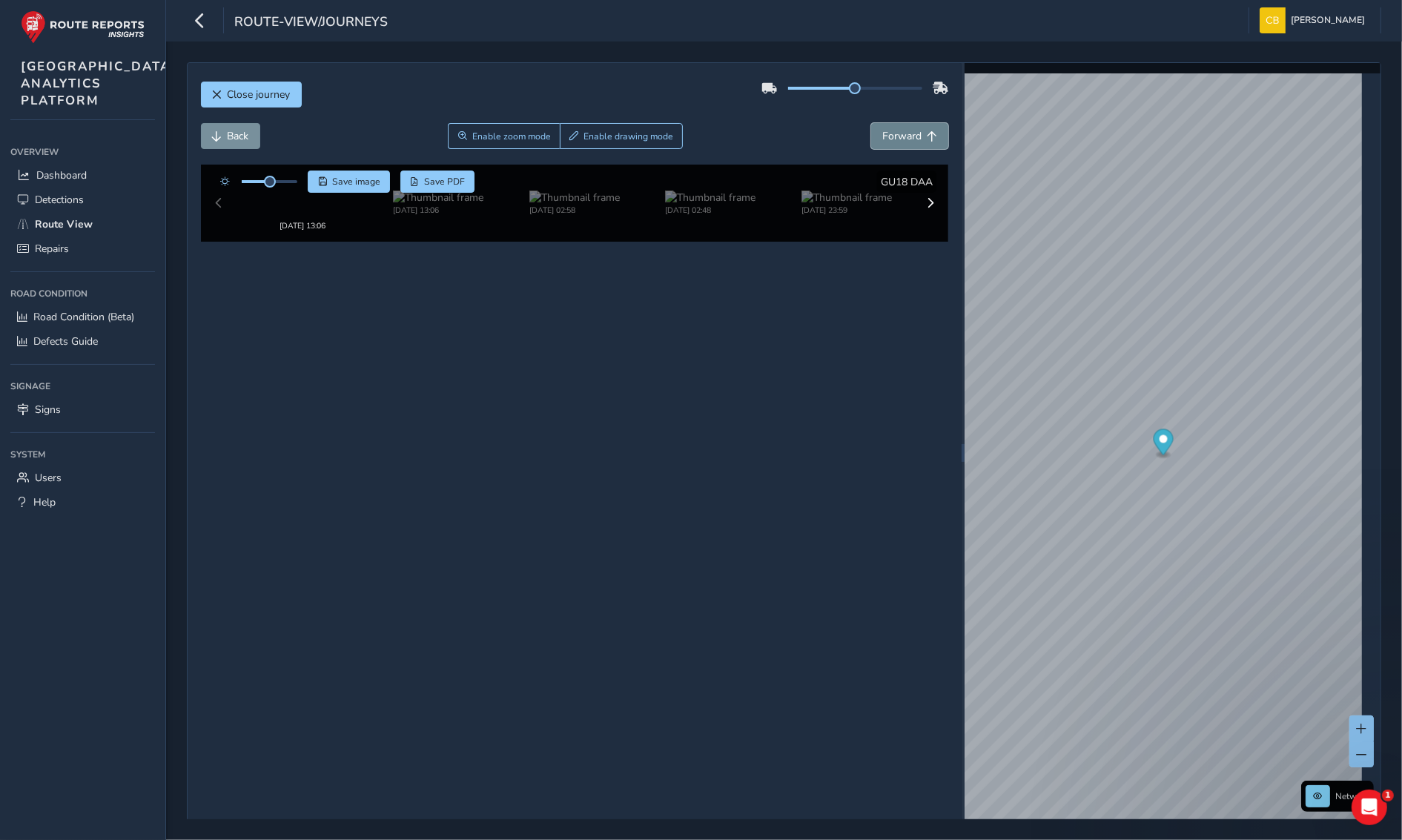
click at [898, 139] on span "Forward" at bounding box center [902, 136] width 39 height 14
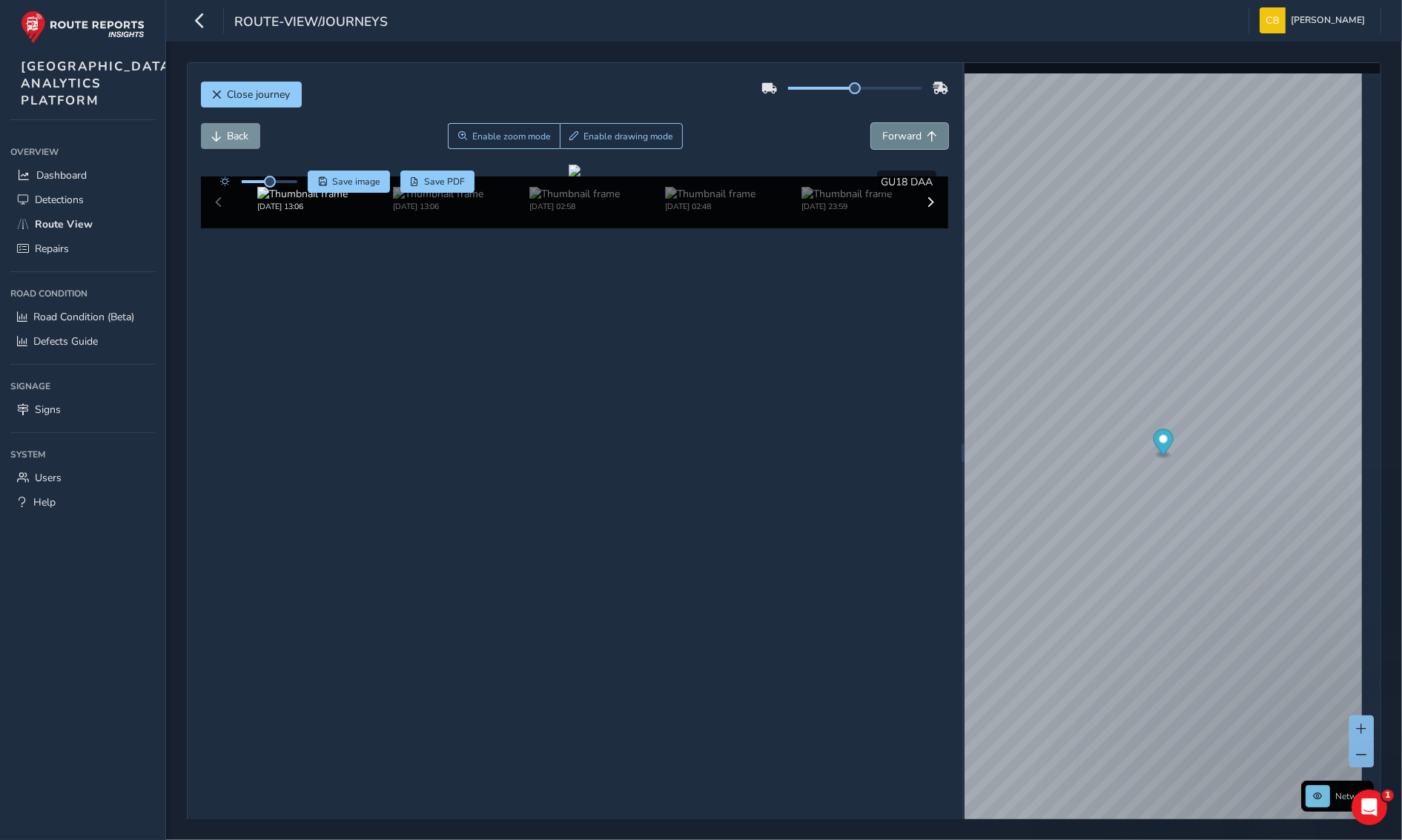
click at [898, 139] on span "Forward" at bounding box center [902, 136] width 39 height 14
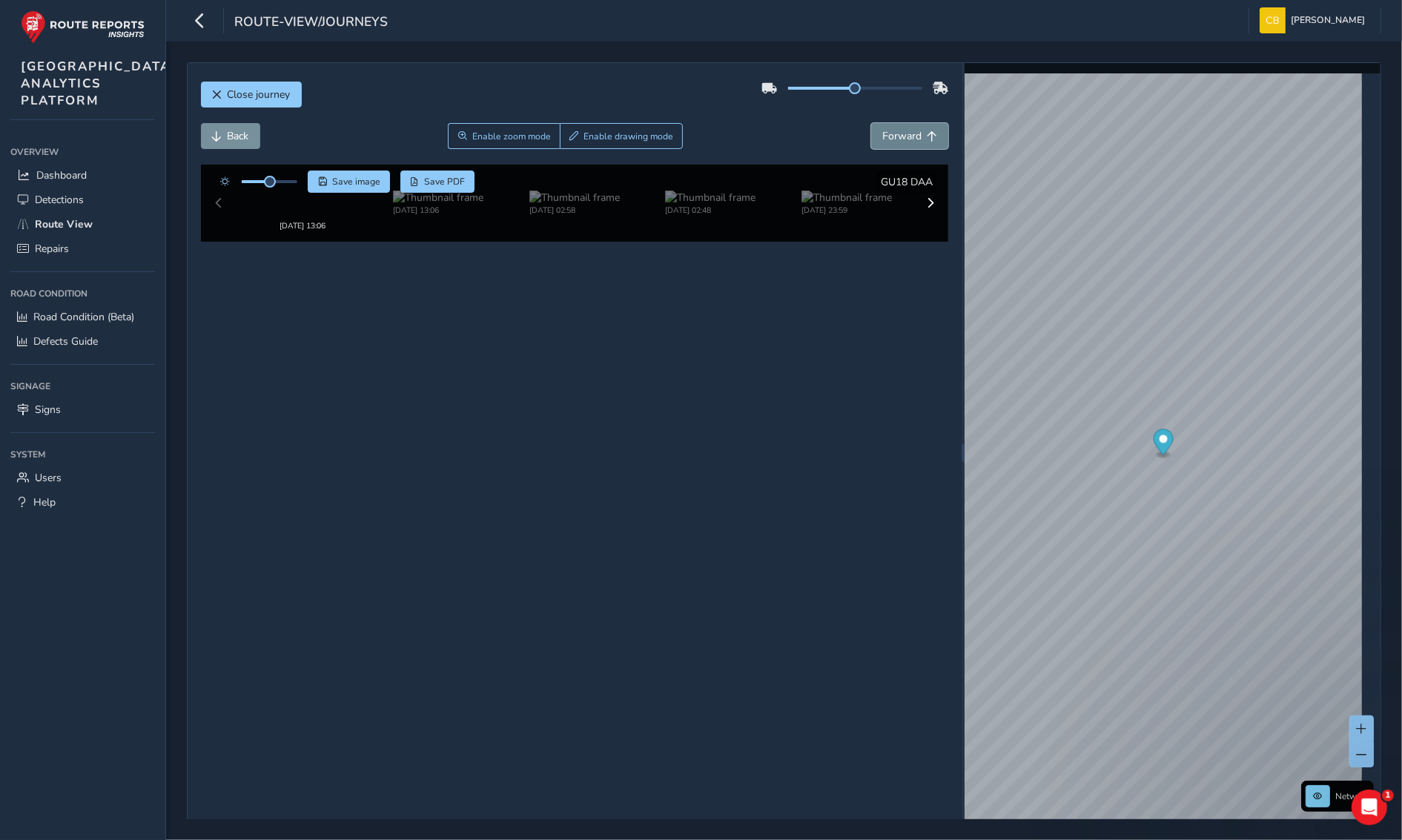
click at [898, 139] on span "Forward" at bounding box center [902, 136] width 39 height 14
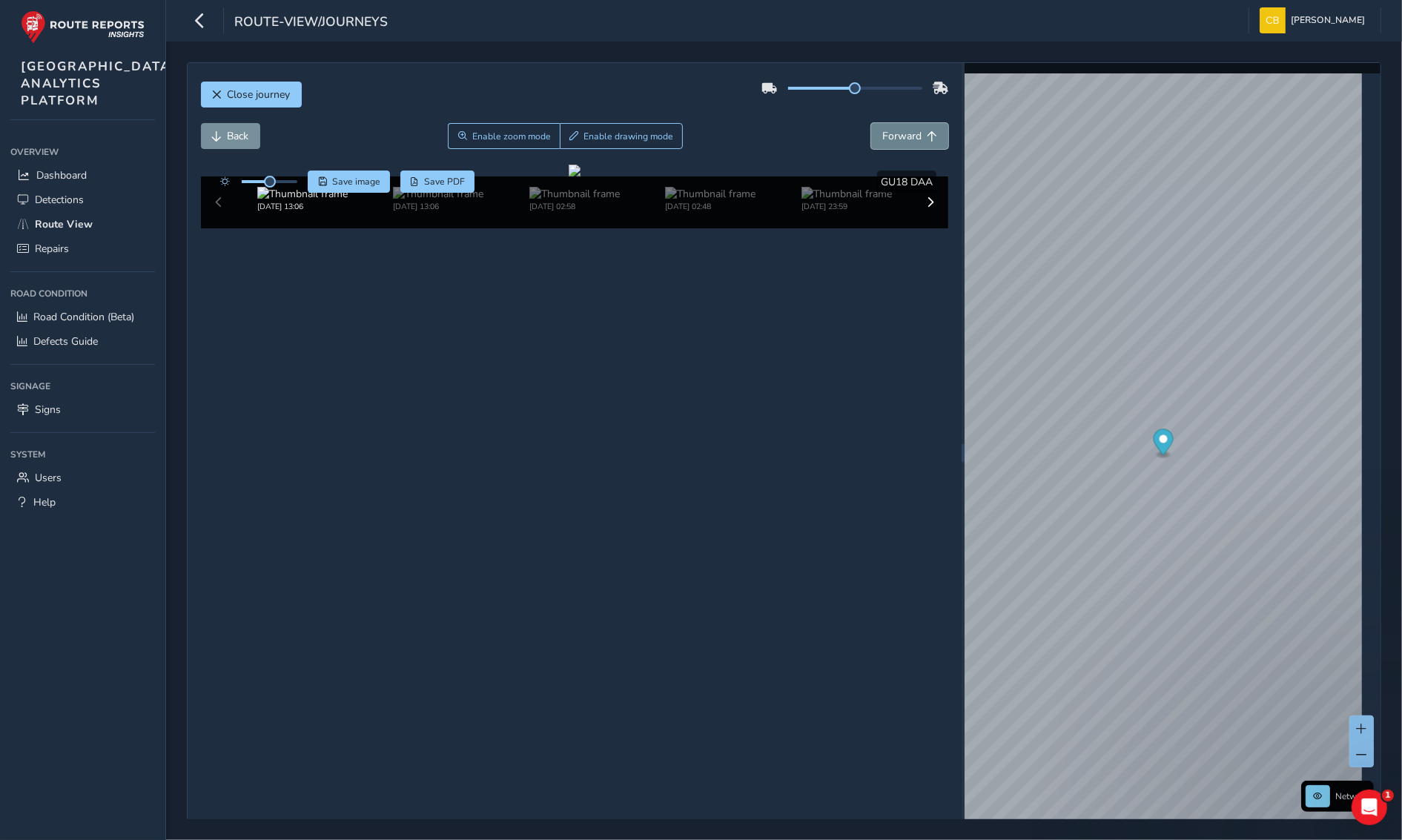
click at [899, 141] on span "Forward" at bounding box center [902, 136] width 39 height 14
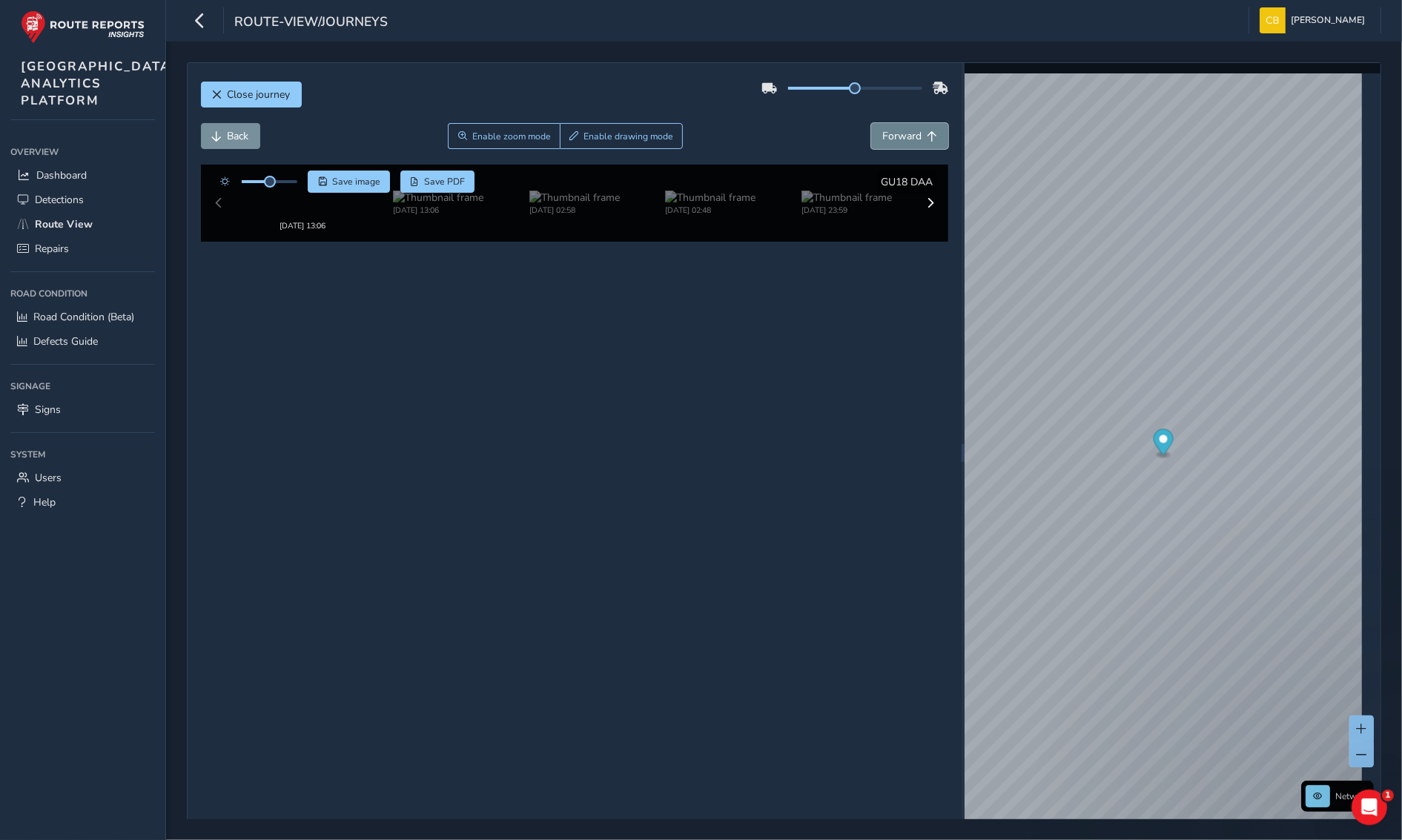
click at [899, 141] on span "Forward" at bounding box center [902, 136] width 39 height 14
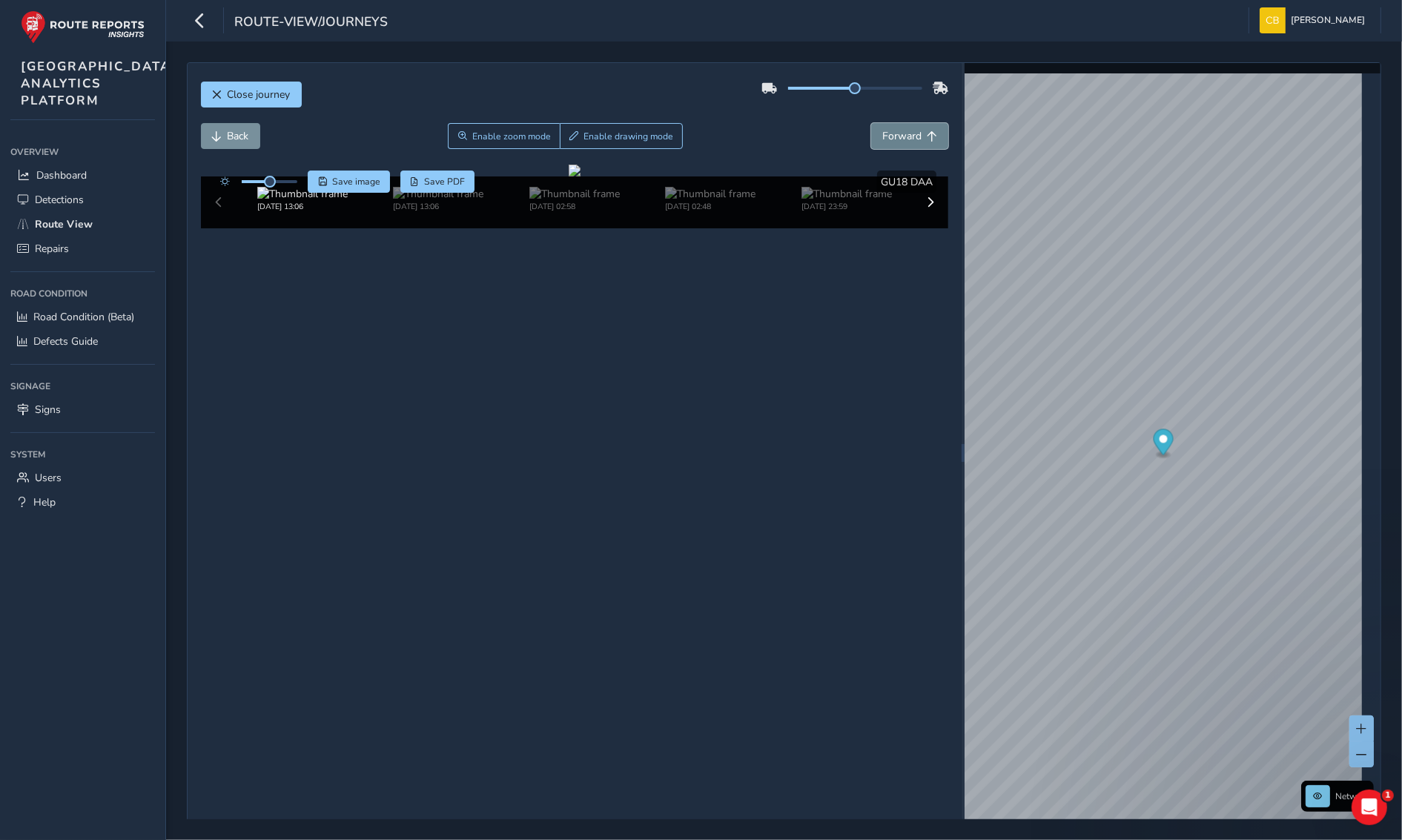
click at [899, 141] on span "Forward" at bounding box center [902, 136] width 39 height 14
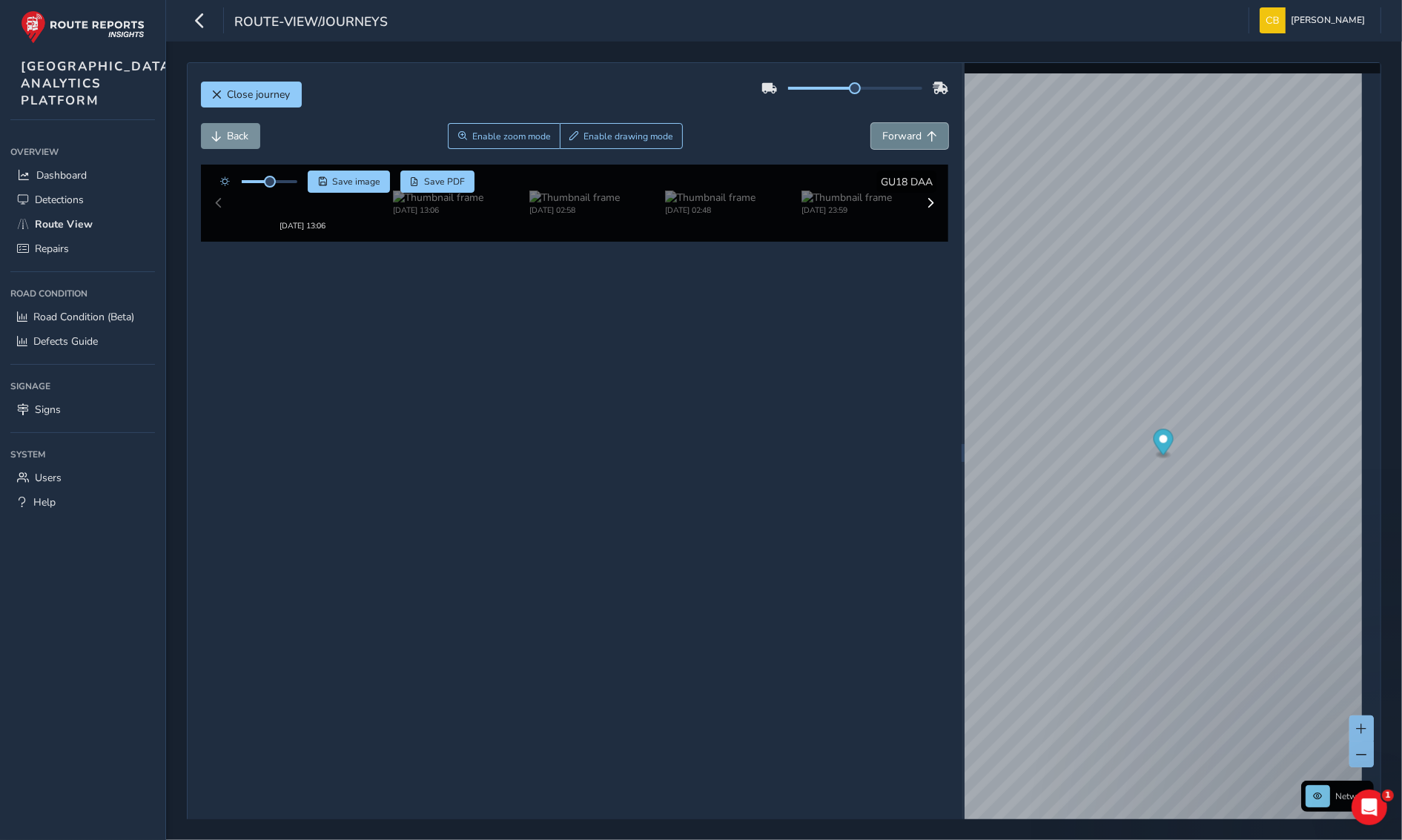
click at [899, 141] on span "Forward" at bounding box center [902, 136] width 39 height 14
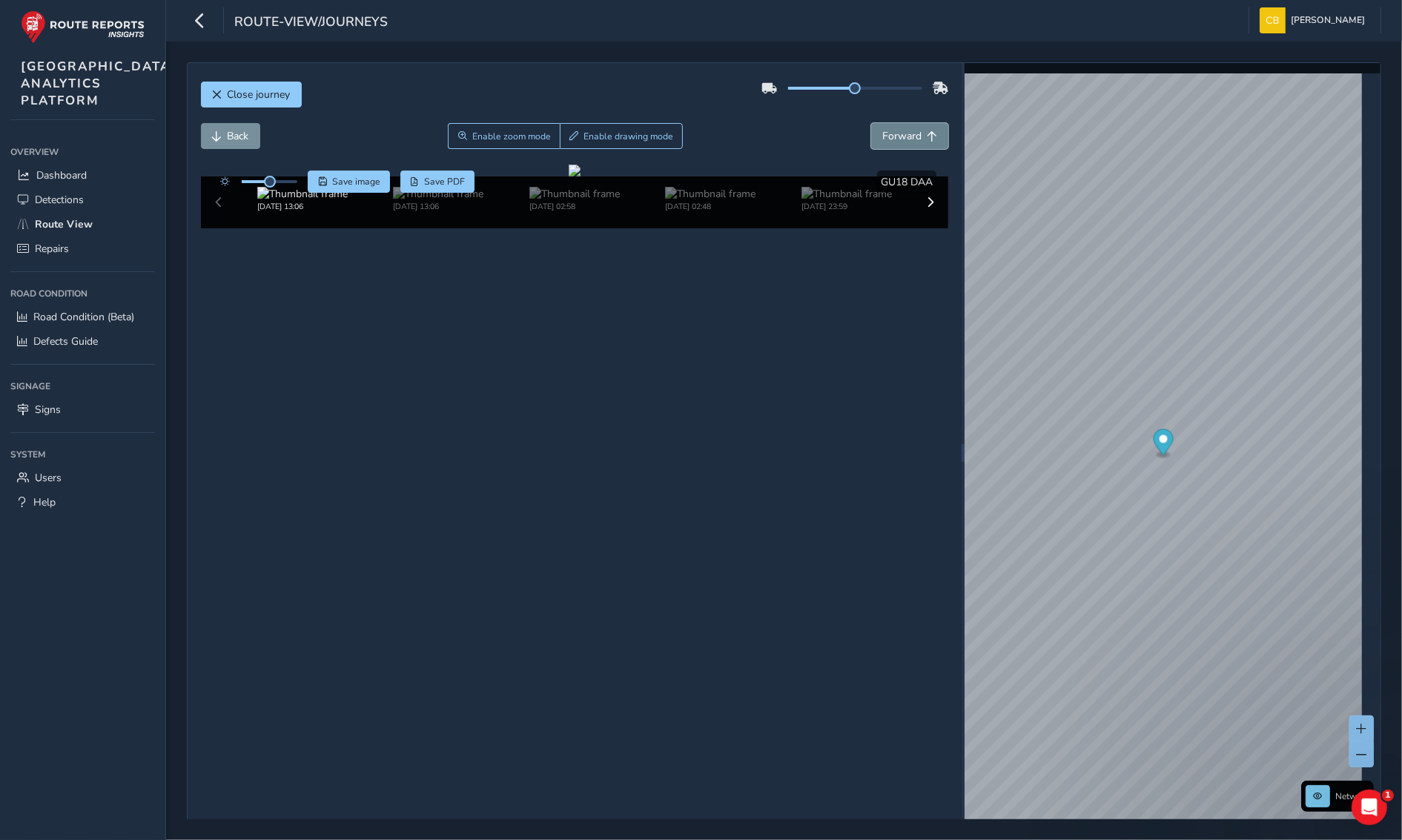
click at [899, 141] on span "Forward" at bounding box center [902, 136] width 39 height 14
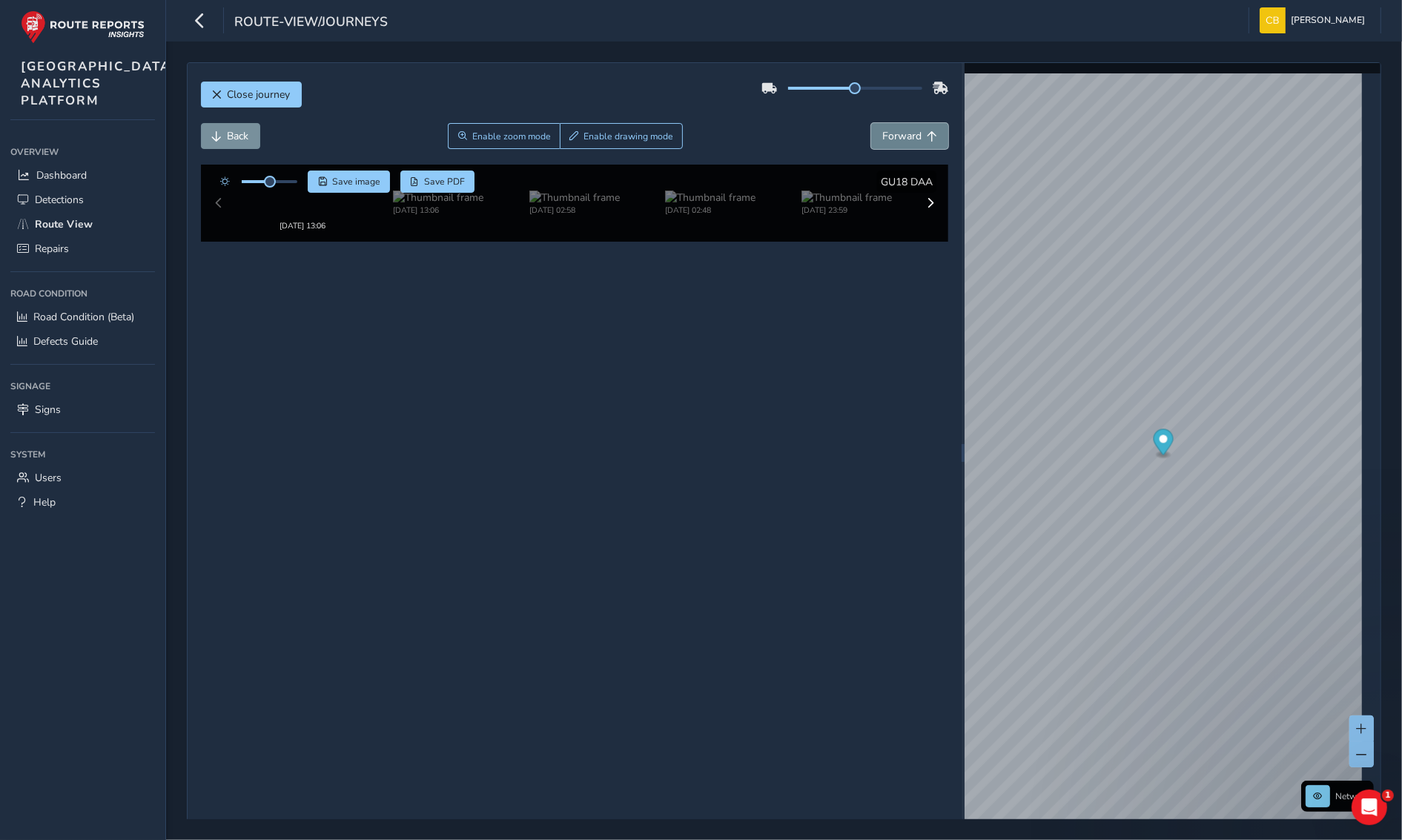
click at [899, 141] on span "Forward" at bounding box center [902, 136] width 39 height 14
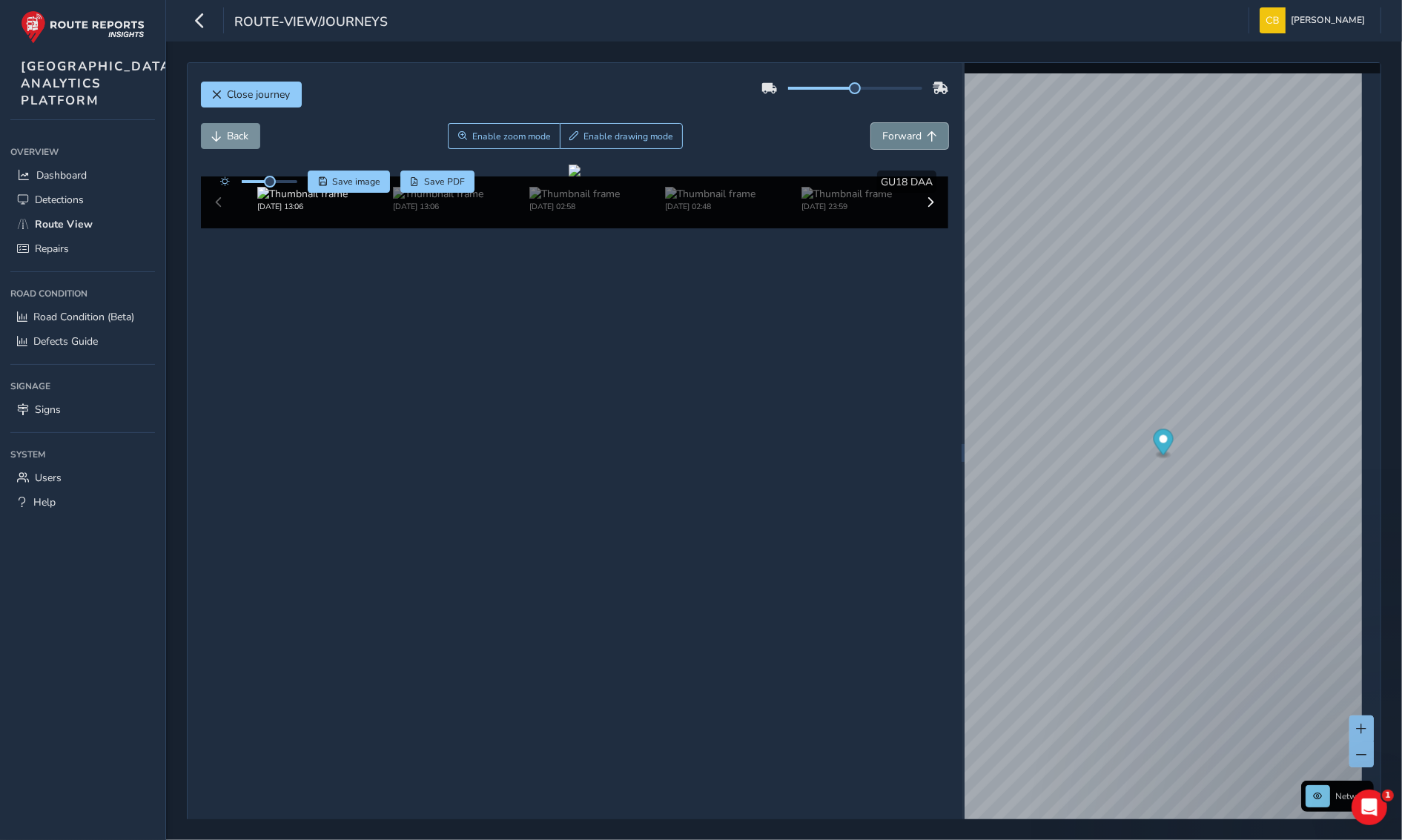
click at [899, 141] on span "Forward" at bounding box center [902, 136] width 39 height 14
drag, startPoint x: 847, startPoint y: 97, endPoint x: 859, endPoint y: 93, distance: 12.6
click at [859, 93] on div at bounding box center [855, 88] width 187 height 24
drag, startPoint x: 842, startPoint y: 89, endPoint x: 894, endPoint y: 97, distance: 52.6
click at [894, 97] on div at bounding box center [855, 88] width 187 height 24
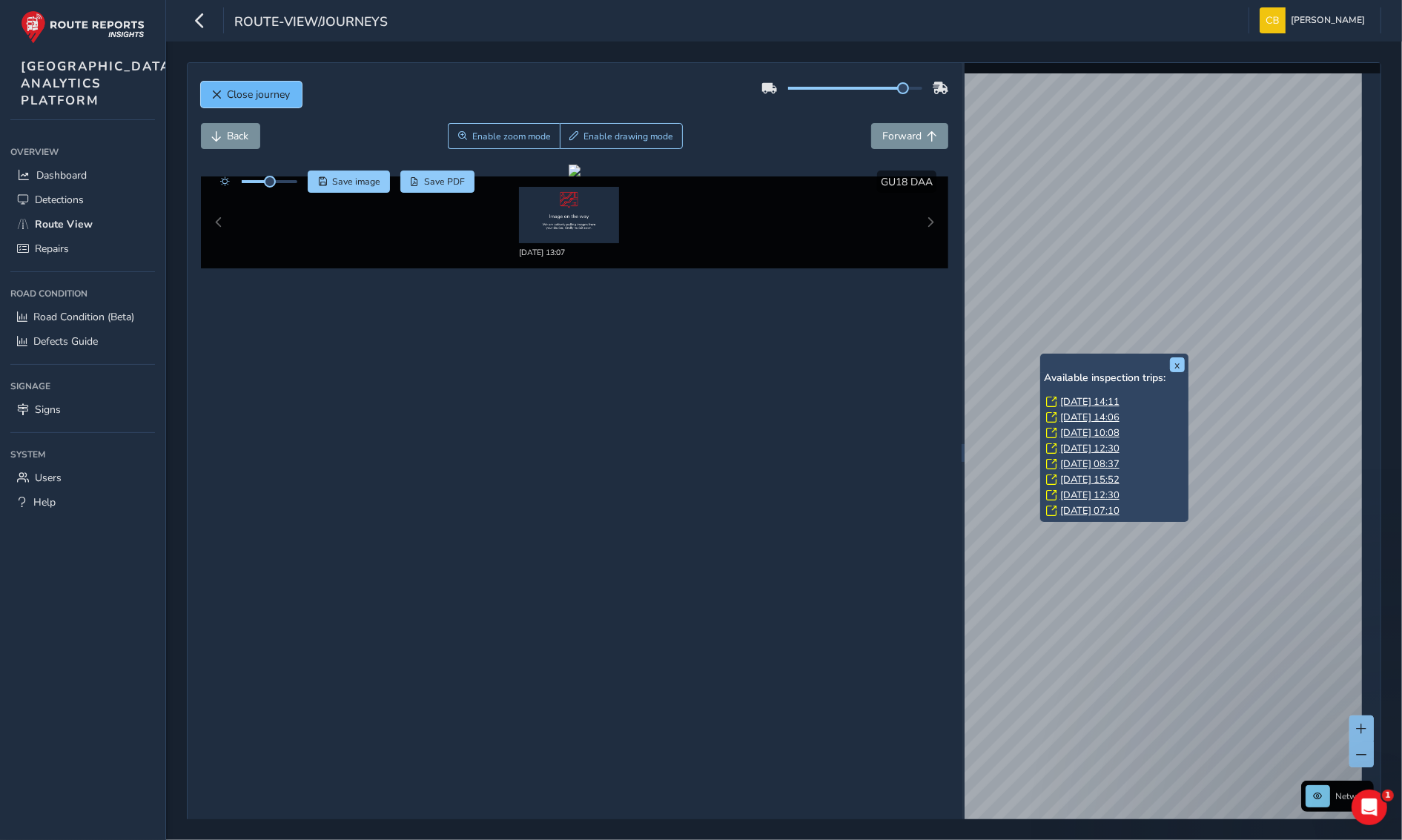
click at [231, 89] on span "Close journey" at bounding box center [259, 94] width 63 height 14
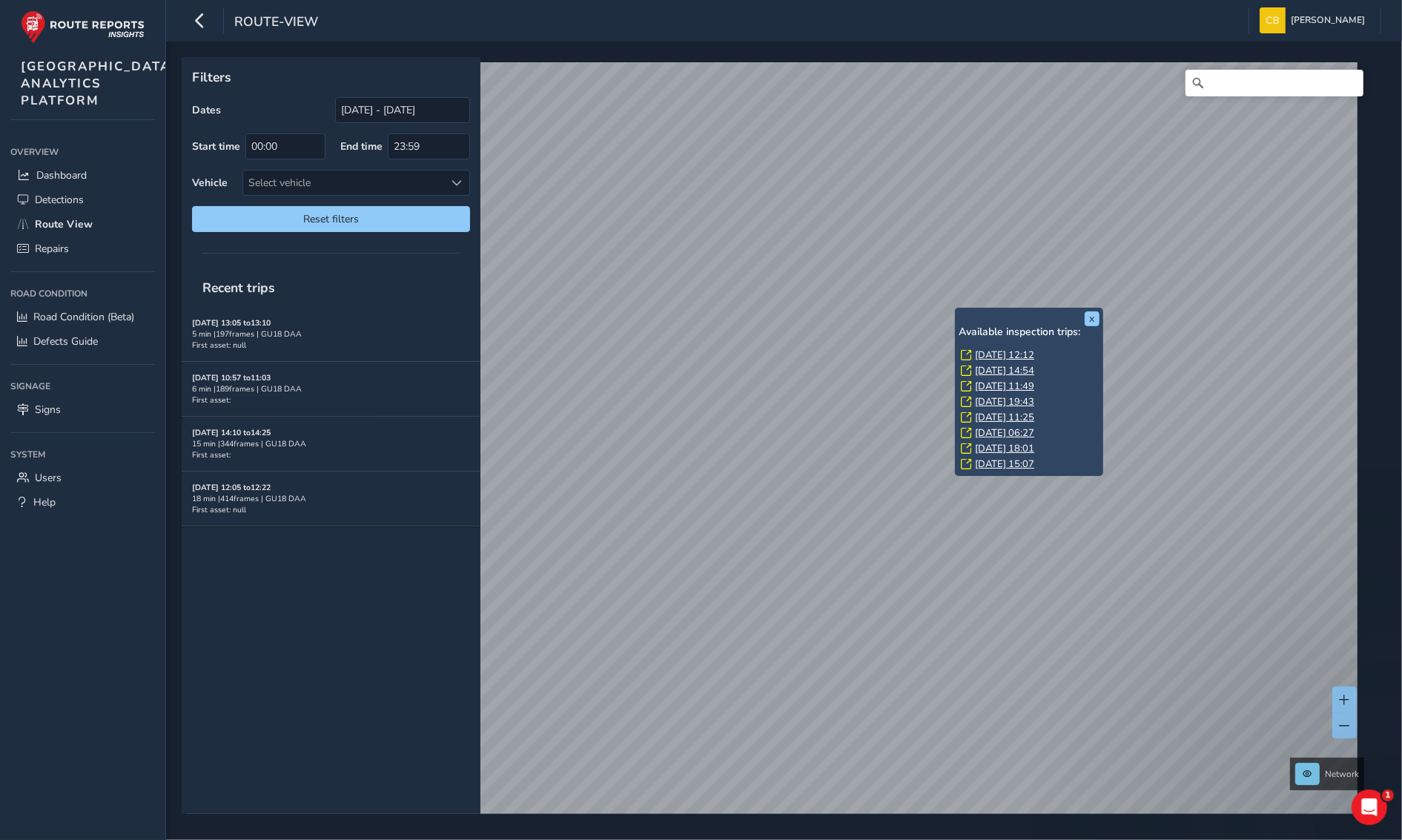
click at [1016, 390] on link "[DATE] 11:49" at bounding box center [1004, 386] width 59 height 13
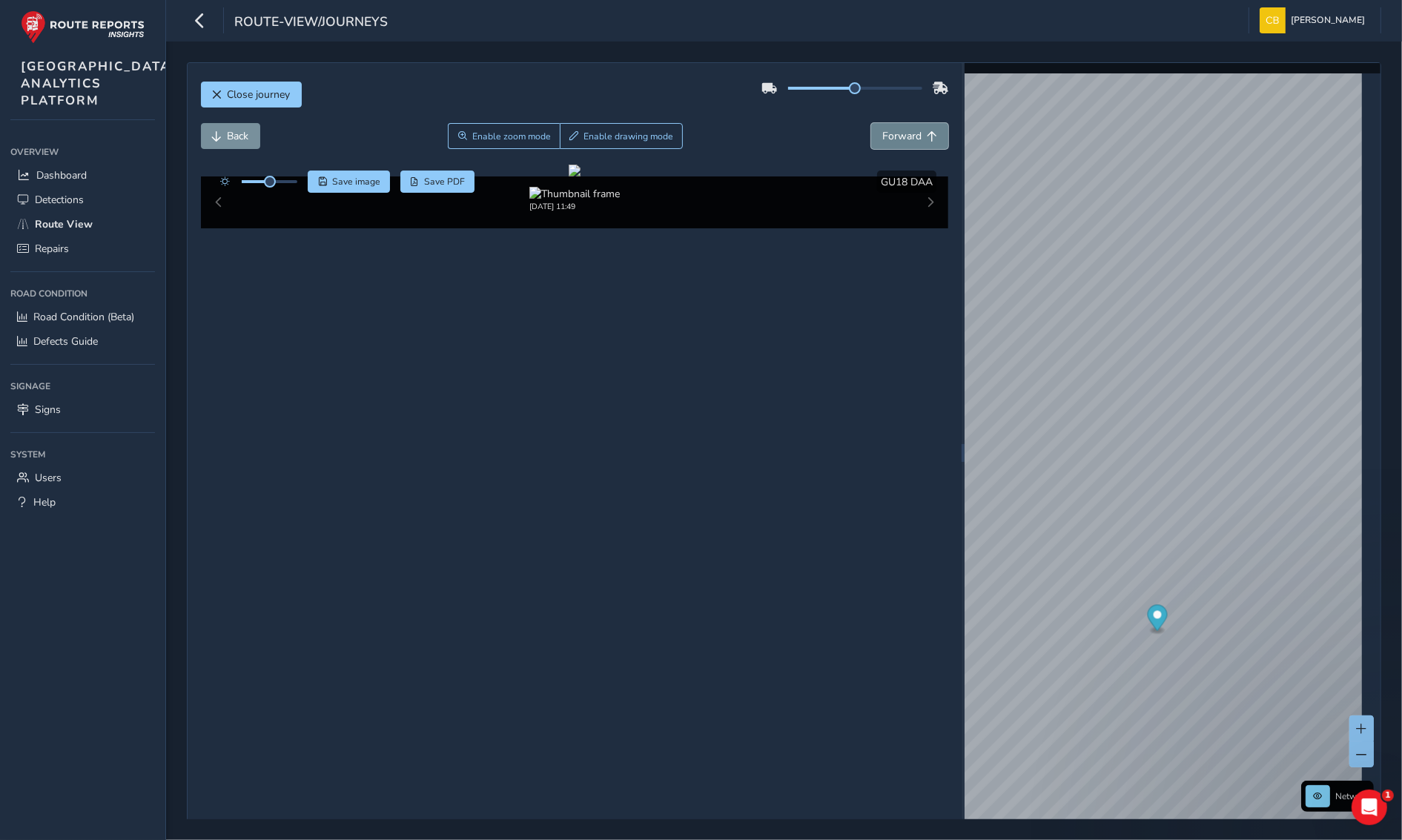
click at [882, 139] on span "Forward" at bounding box center [902, 136] width 39 height 14
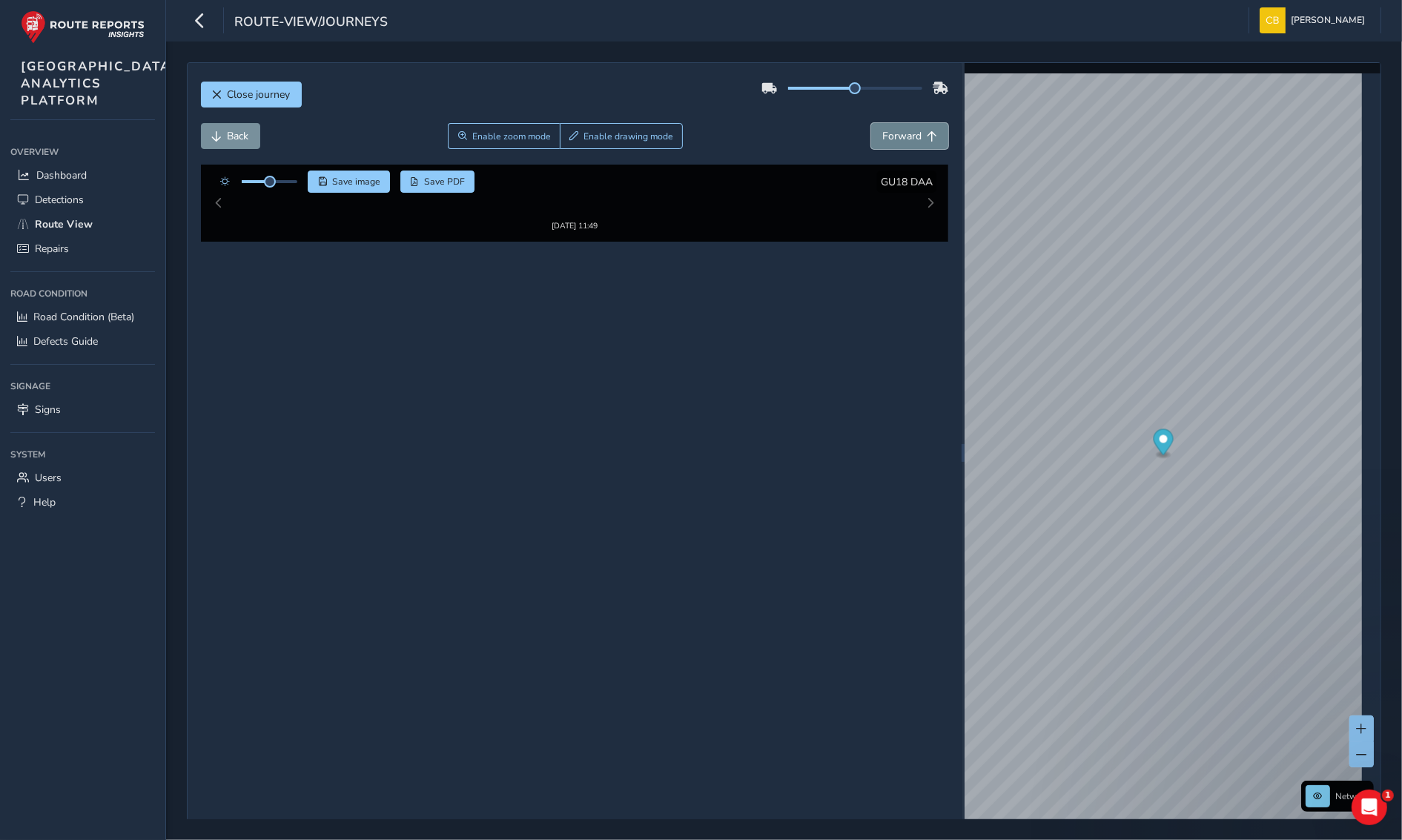
click at [882, 139] on span "Forward" at bounding box center [902, 136] width 39 height 14
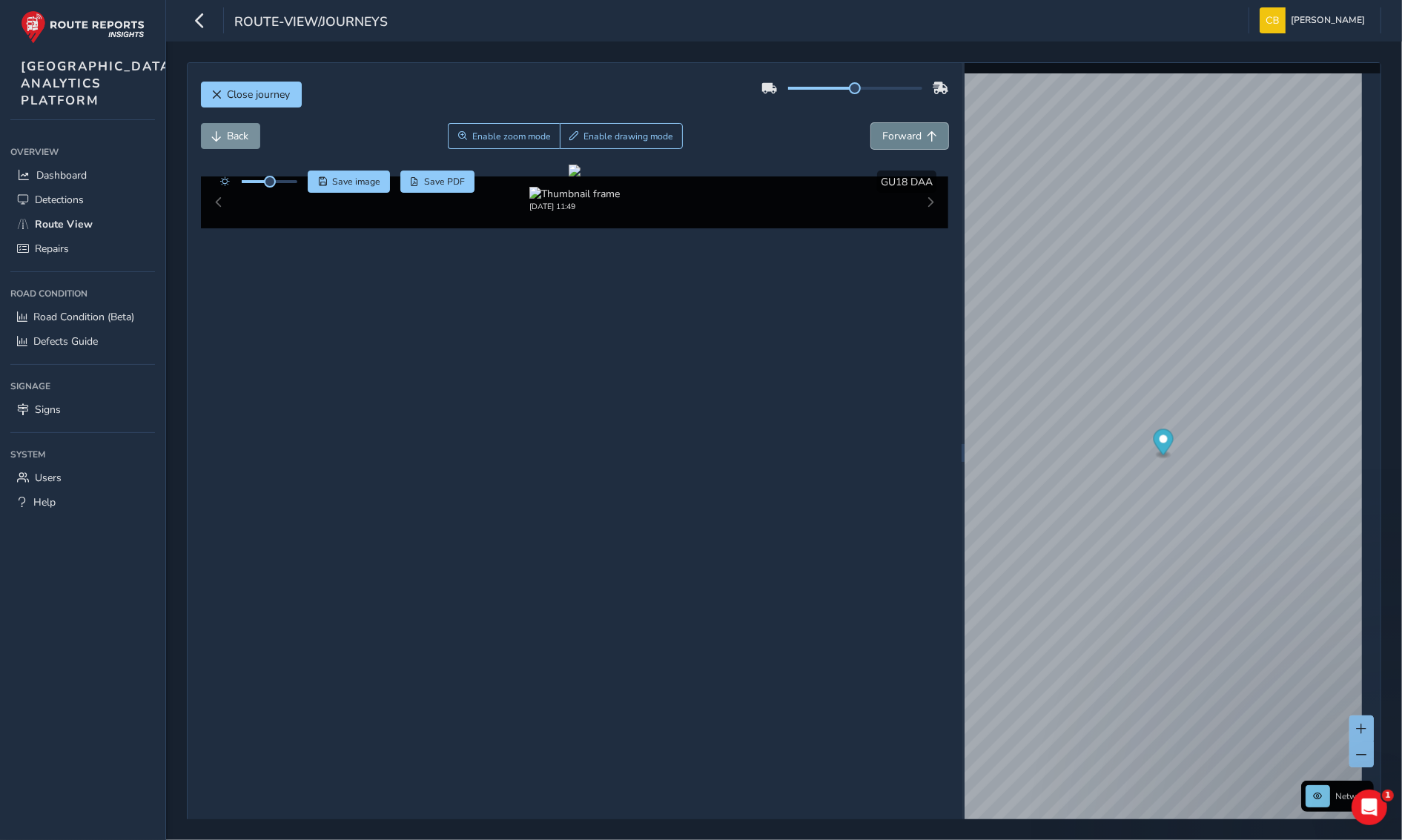
click at [882, 139] on span "Forward" at bounding box center [902, 136] width 39 height 14
click at [580, 177] on div at bounding box center [574, 171] width 12 height 12
click at [67, 256] on span "Repairs" at bounding box center [52, 249] width 34 height 14
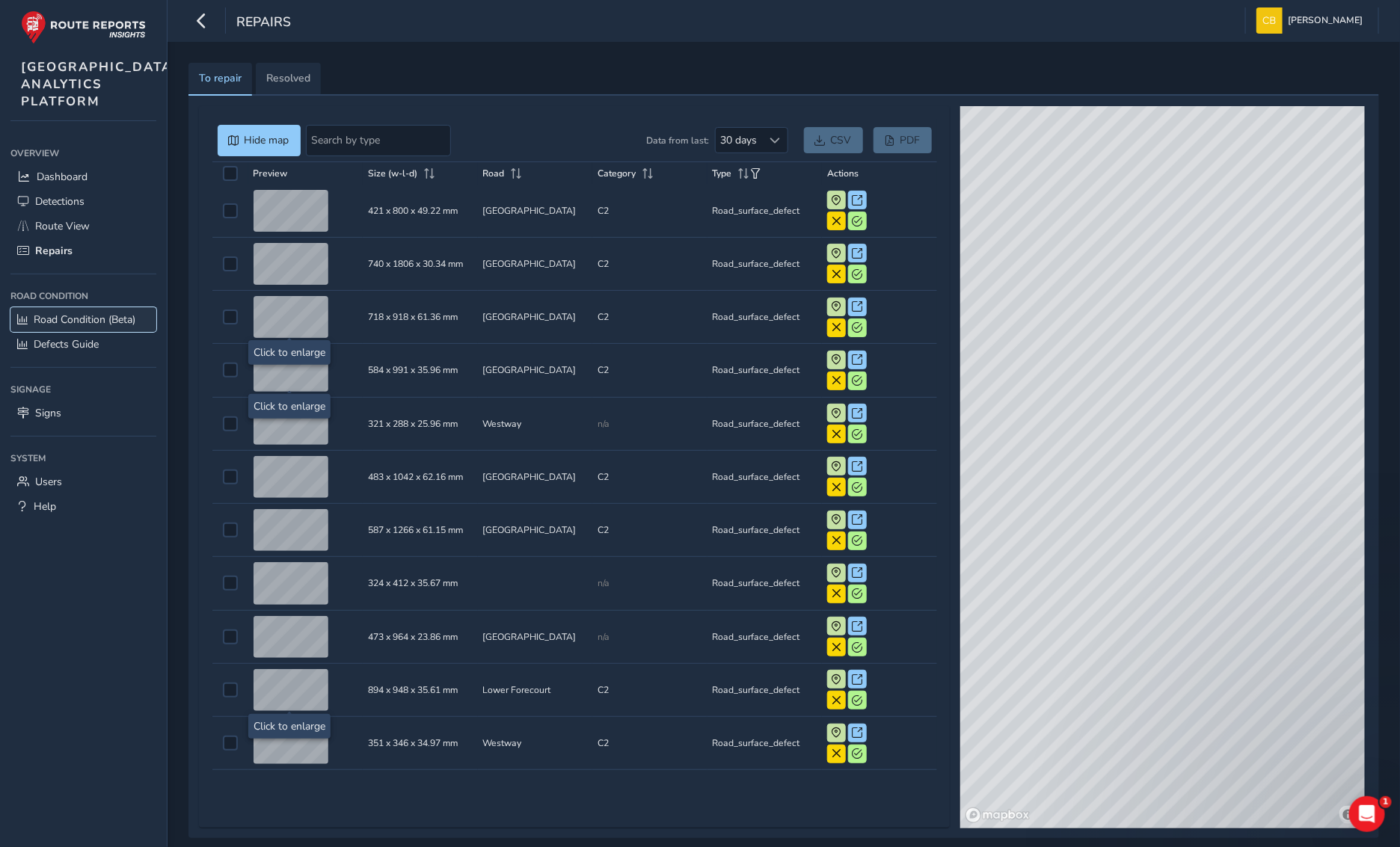
click at [94, 327] on span "Road Condition (Beta)" at bounding box center [85, 319] width 102 height 14
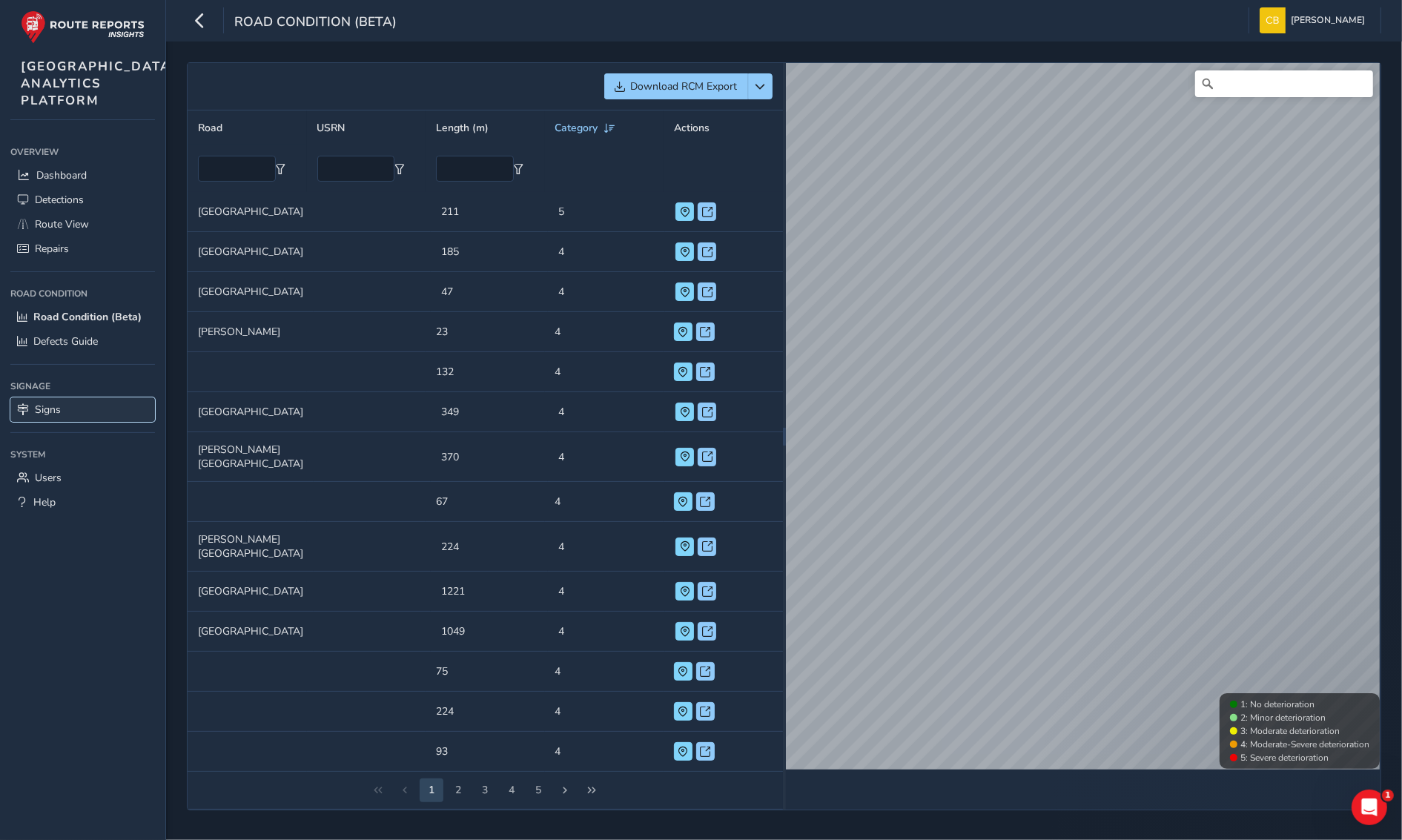
click at [53, 416] on span "Signs" at bounding box center [48, 410] width 26 height 14
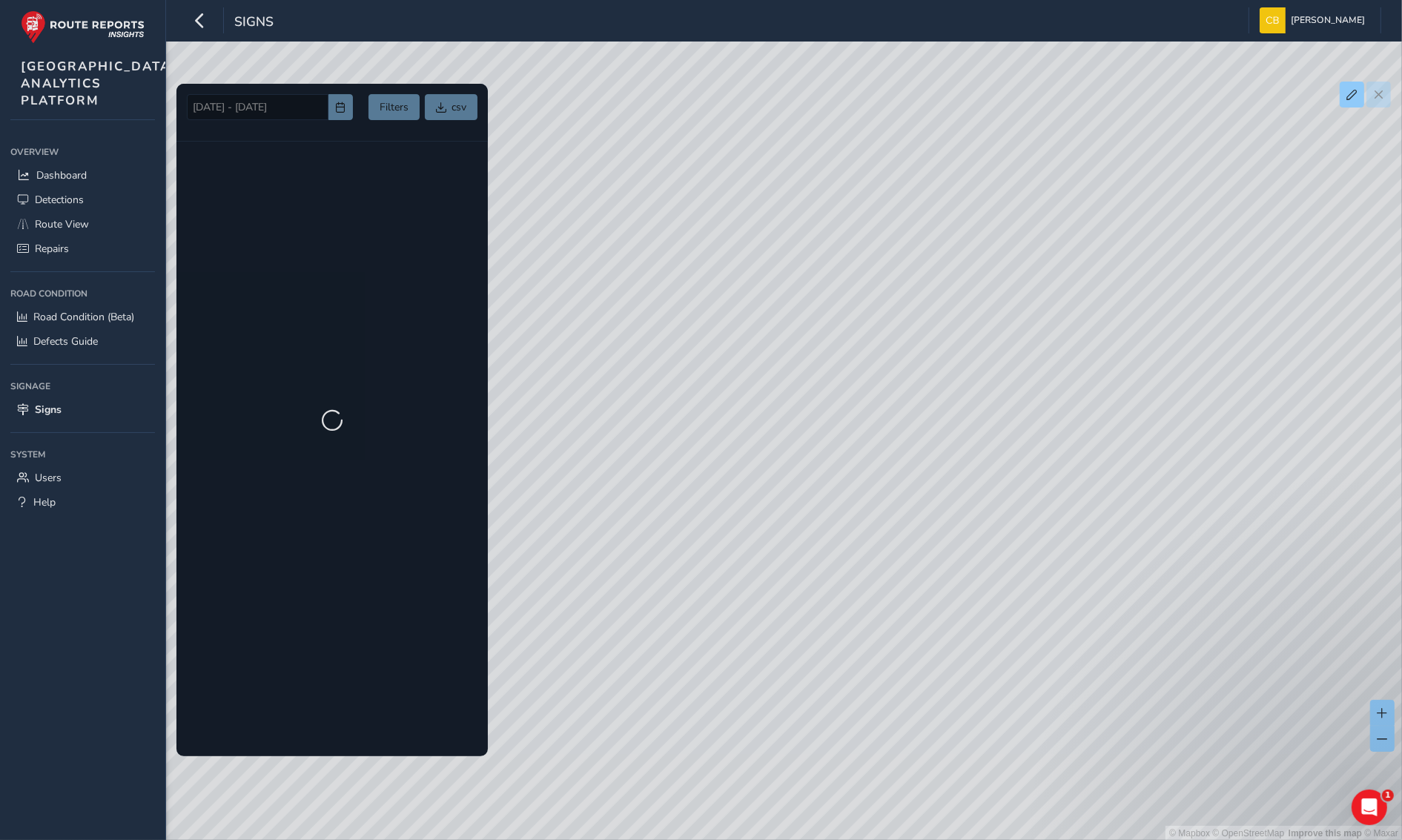
drag, startPoint x: 1095, startPoint y: 580, endPoint x: 634, endPoint y: 471, distance: 473.7
click at [634, 471] on div "© Mapbox © OpenStreetMap Improve this map © Maxar" at bounding box center [701, 420] width 1402 height 841
drag, startPoint x: 1007, startPoint y: 513, endPoint x: 816, endPoint y: 551, distance: 194.7
click at [813, 553] on div "© Mapbox © OpenStreetMap Improve this map © Maxar" at bounding box center [701, 420] width 1402 height 841
drag, startPoint x: 839, startPoint y: 536, endPoint x: 844, endPoint y: 479, distance: 57.2
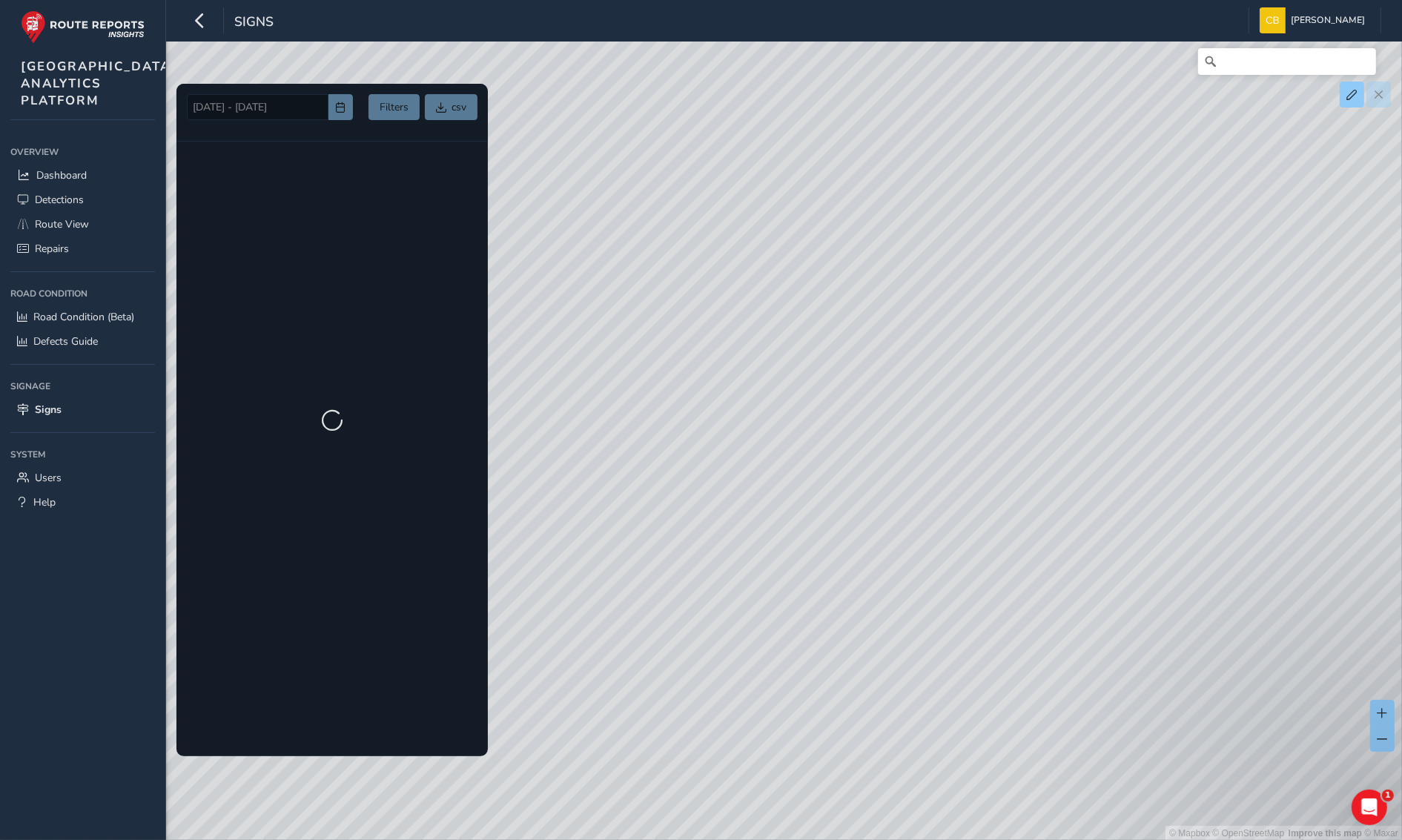
click at [771, 528] on div "© Mapbox © OpenStreetMap Improve this map © Maxar" at bounding box center [701, 420] width 1402 height 841
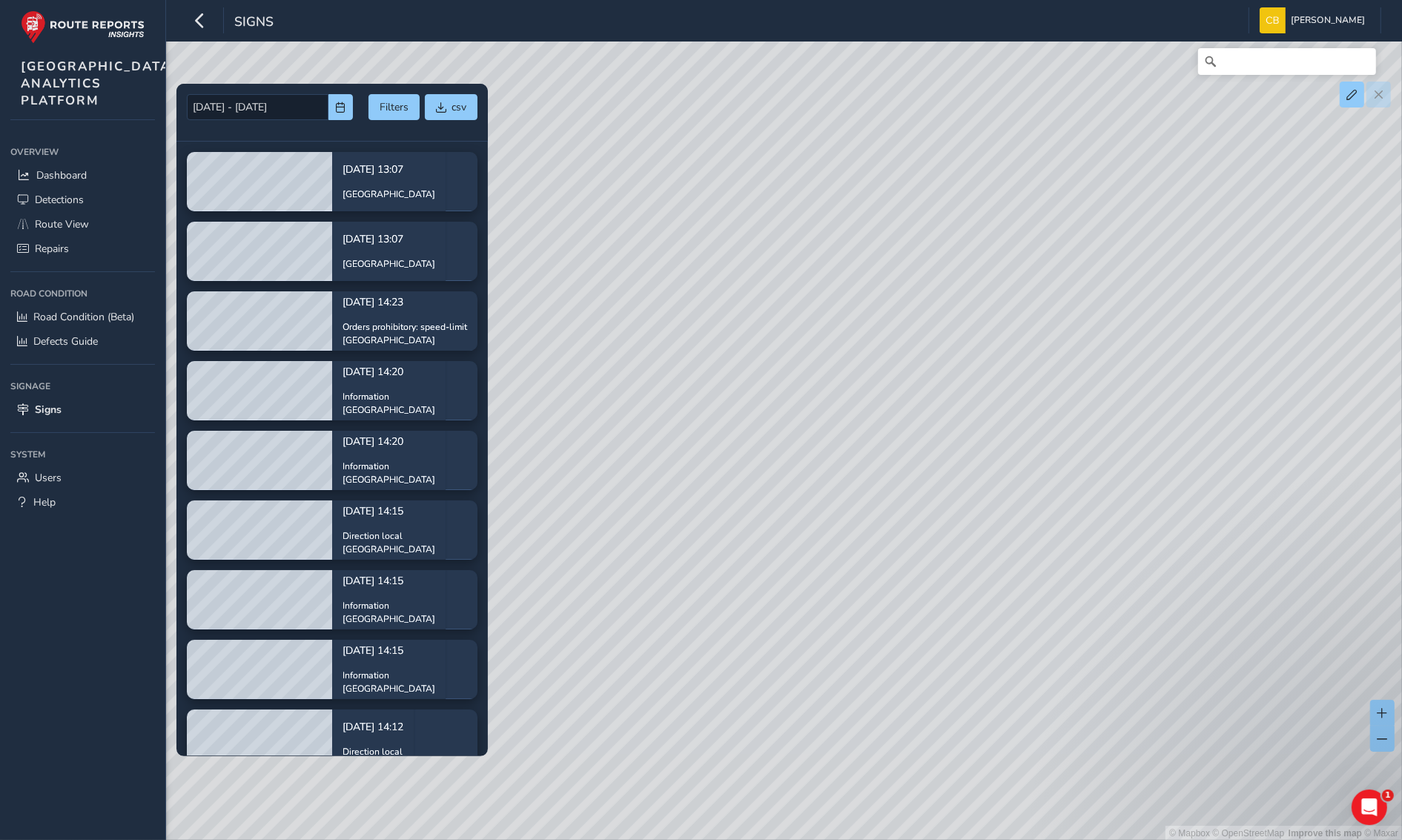
drag, startPoint x: 792, startPoint y: 610, endPoint x: 936, endPoint y: 293, distance: 348.2
click at [936, 293] on div "© Mapbox © OpenStreetMap Improve this map © Maxar" at bounding box center [701, 420] width 1402 height 841
drag, startPoint x: 884, startPoint y: 582, endPoint x: 1031, endPoint y: 541, distance: 152.6
click at [1031, 541] on div "© Mapbox © OpenStreetMap Improve this map © Maxar" at bounding box center [701, 420] width 1402 height 841
drag, startPoint x: 890, startPoint y: 539, endPoint x: 1033, endPoint y: 579, distance: 148.5
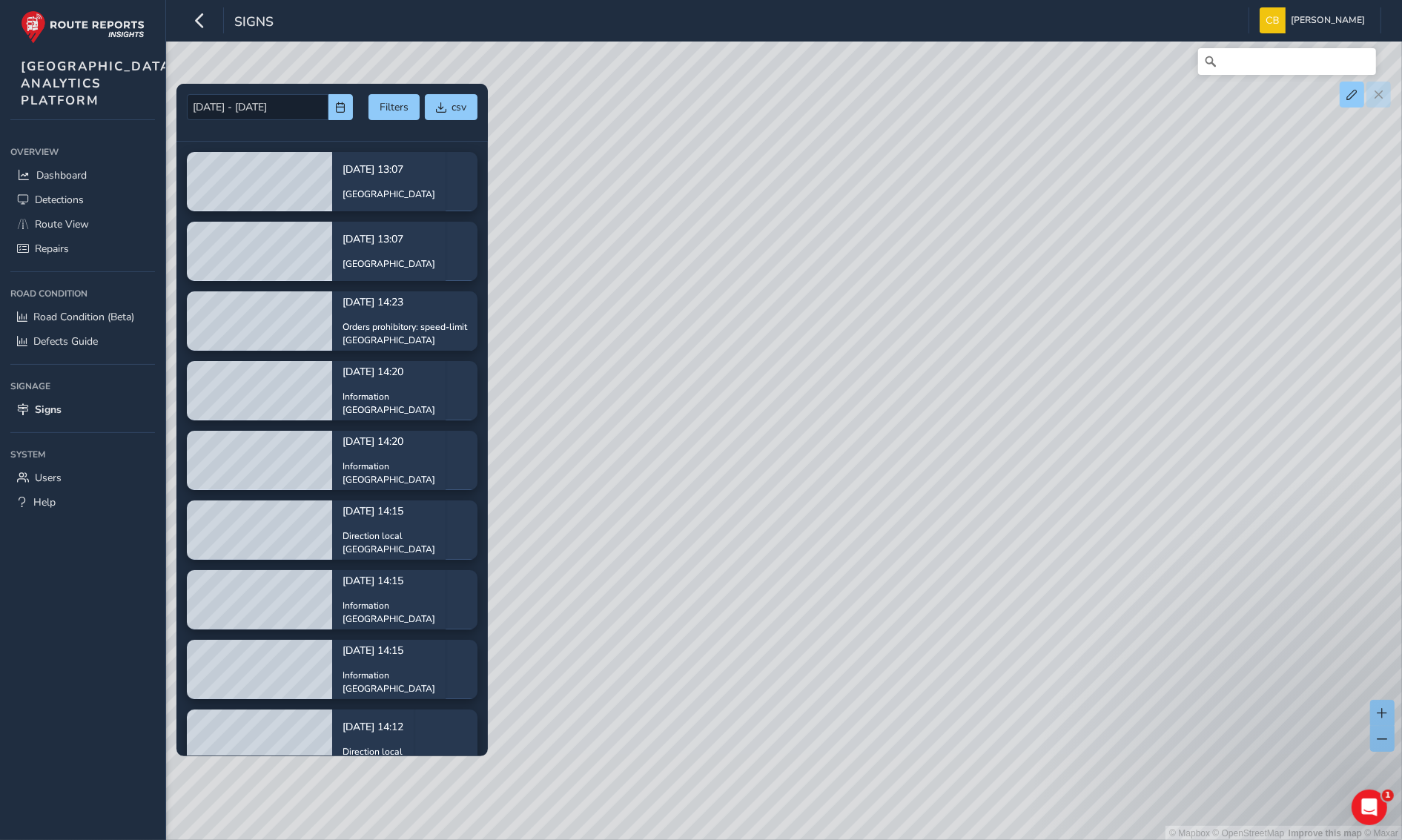
click at [1033, 579] on div "© Mapbox © OpenStreetMap Improve this map © Maxar" at bounding box center [701, 420] width 1402 height 841
drag, startPoint x: 1020, startPoint y: 510, endPoint x: 853, endPoint y: 461, distance: 174.0
click at [810, 472] on div "© Mapbox © OpenStreetMap Improve this map © Maxar" at bounding box center [701, 420] width 1402 height 841
drag, startPoint x: 946, startPoint y: 310, endPoint x: 783, endPoint y: 461, distance: 222.2
click at [783, 461] on div "© Mapbox © OpenStreetMap Improve this map © Maxar" at bounding box center [701, 420] width 1402 height 841
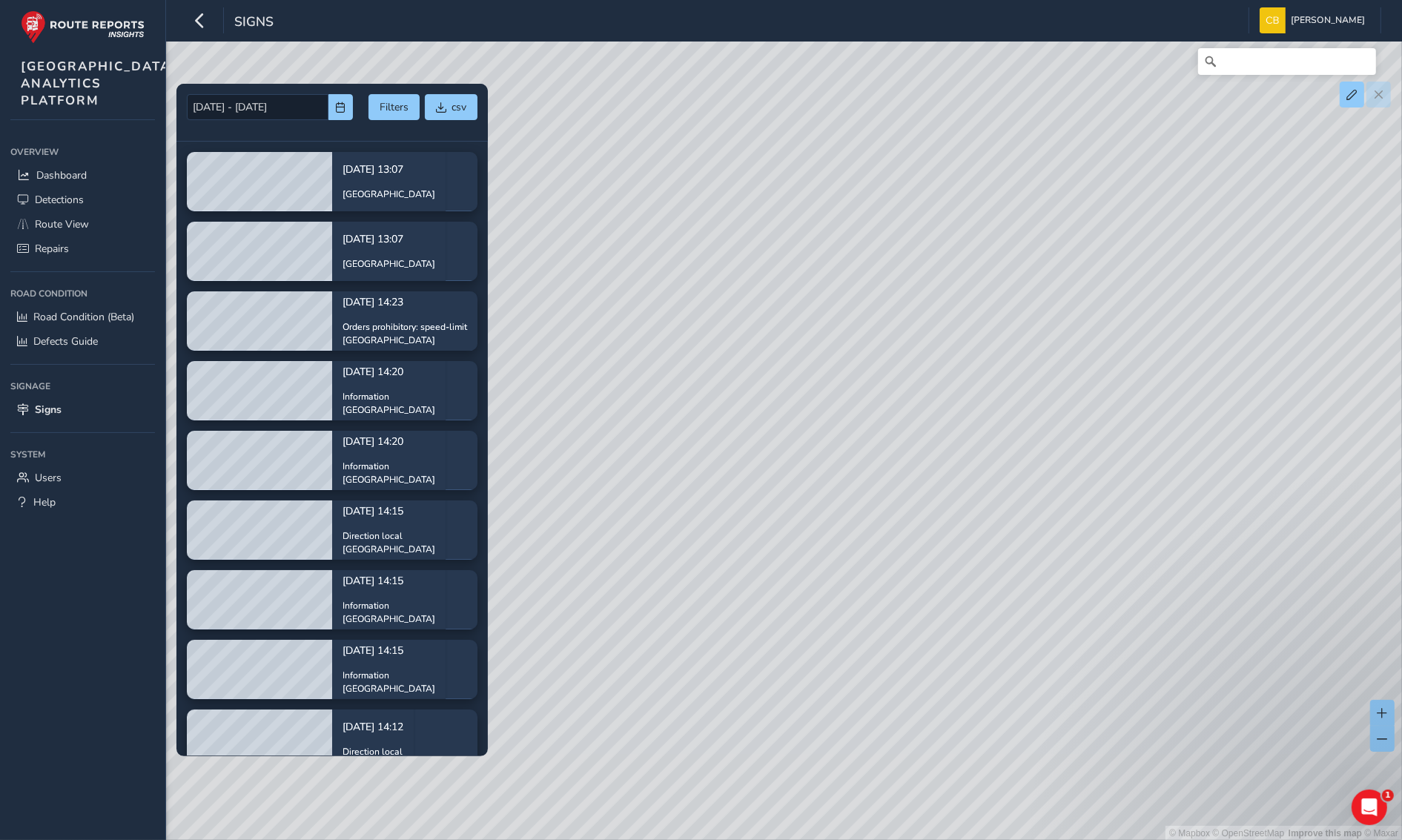
drag, startPoint x: 759, startPoint y: 314, endPoint x: 943, endPoint y: 584, distance: 326.7
click at [943, 584] on div "© Mapbox © OpenStreetMap Improve this map © Maxar" at bounding box center [701, 420] width 1402 height 841
drag, startPoint x: 1033, startPoint y: 463, endPoint x: 846, endPoint y: 408, distance: 194.9
click at [846, 408] on div "© Mapbox © OpenStreetMap Improve this map © Maxar" at bounding box center [701, 420] width 1402 height 841
click at [729, 473] on div "© Mapbox © OpenStreetMap Improve this map © Maxar" at bounding box center [701, 420] width 1402 height 841
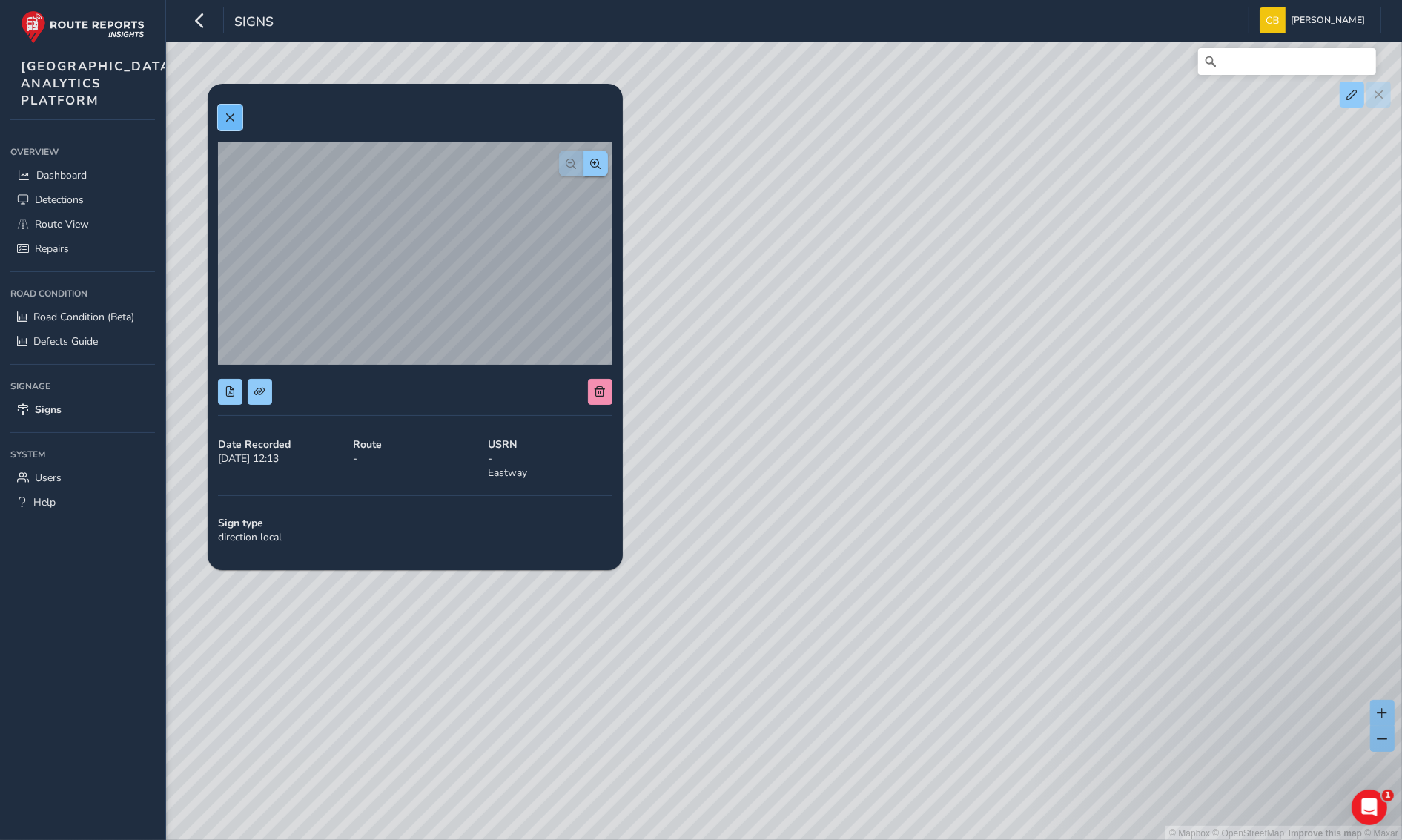
click at [219, 112] on button at bounding box center [230, 118] width 25 height 26
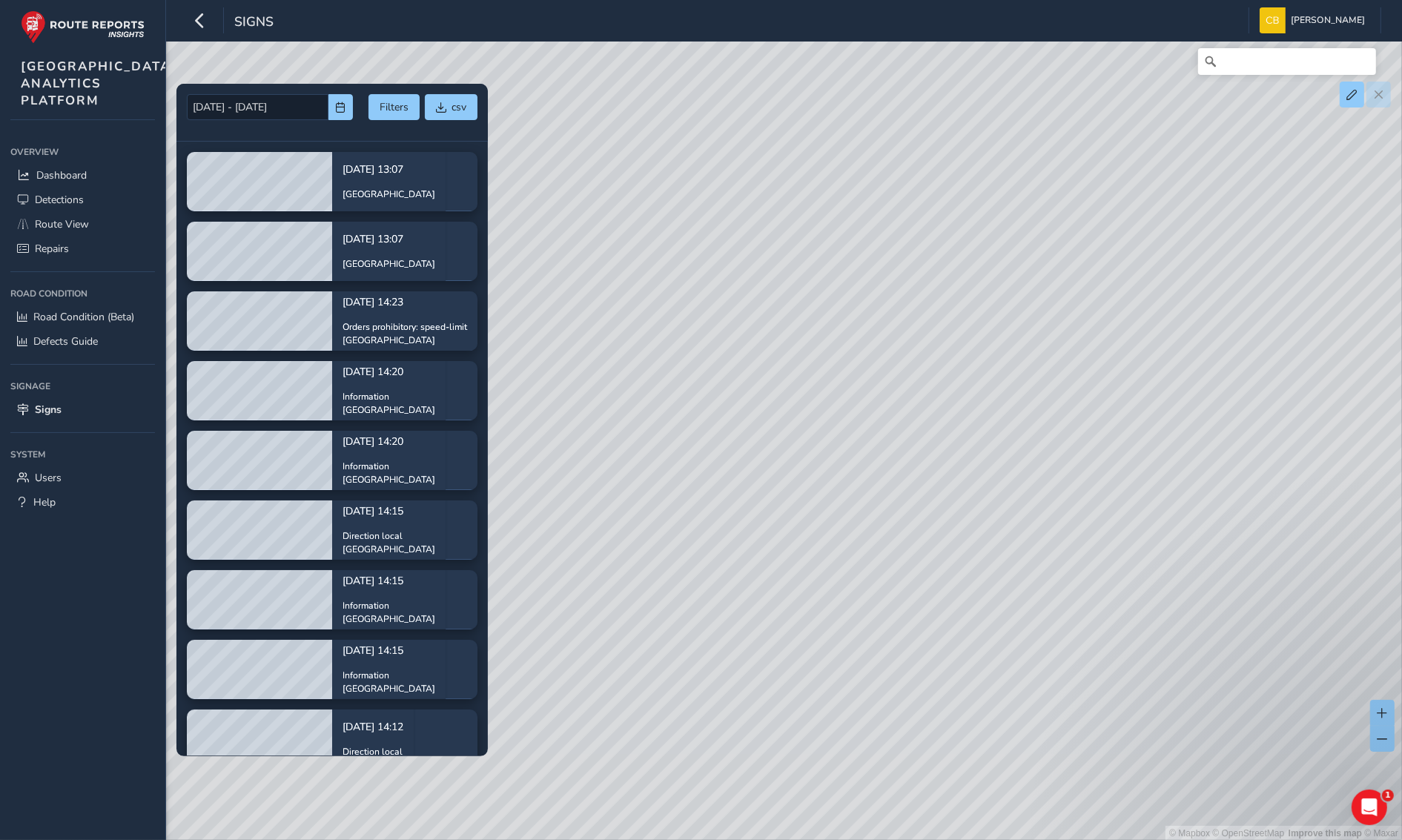
drag, startPoint x: 714, startPoint y: 294, endPoint x: 1096, endPoint y: 443, distance: 410.0
click at [1121, 464] on div "© Mapbox © OpenStreetMap Improve this map © Maxar" at bounding box center [701, 420] width 1402 height 841
drag, startPoint x: 954, startPoint y: 423, endPoint x: 976, endPoint y: 460, distance: 43.0
click at [976, 460] on div "© Mapbox © OpenStreetMap Improve this map © Maxar" at bounding box center [701, 420] width 1402 height 841
click at [87, 237] on link "Route View" at bounding box center [82, 224] width 145 height 25
